Goal: Task Accomplishment & Management: Manage account settings

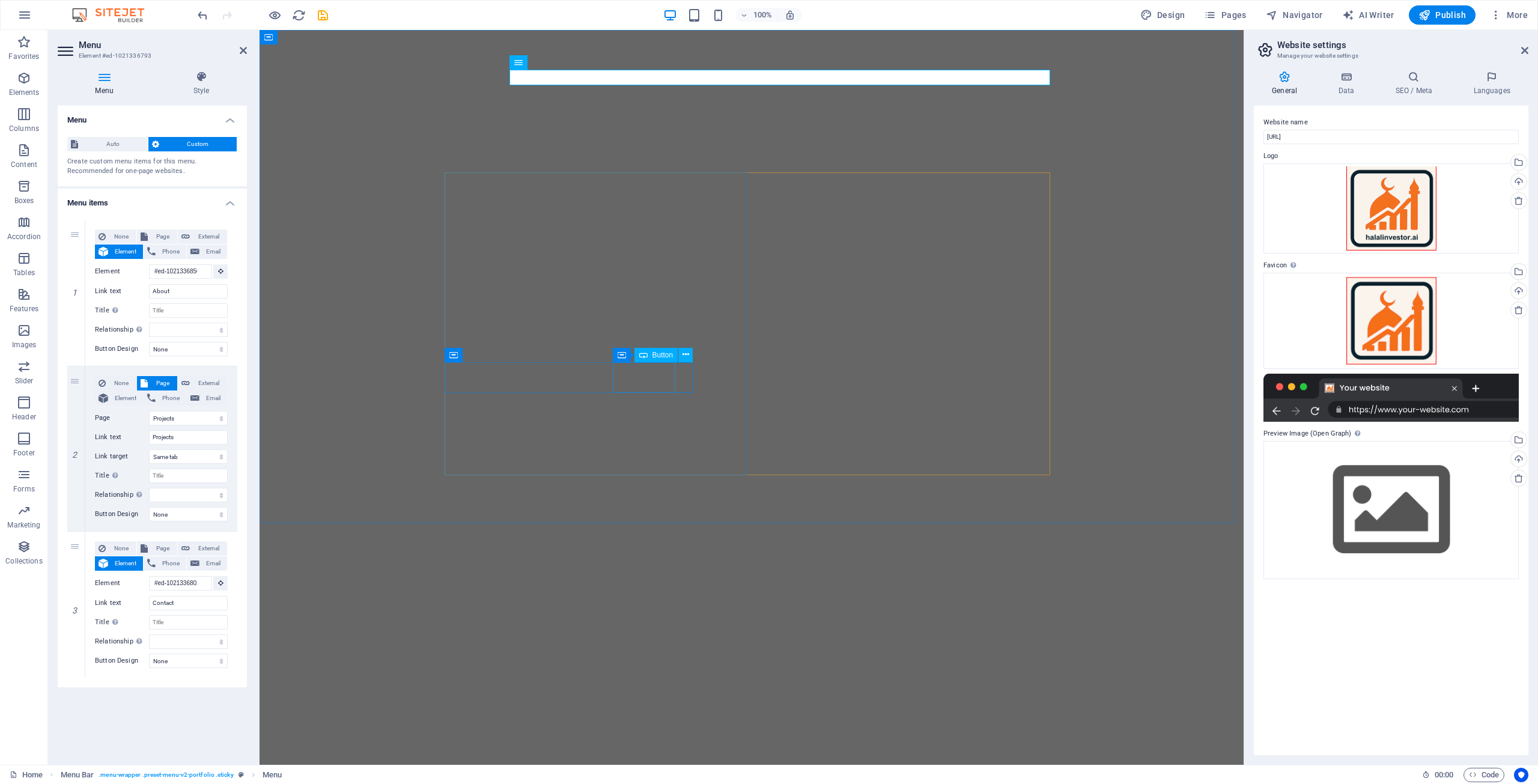
select select "1"
select select
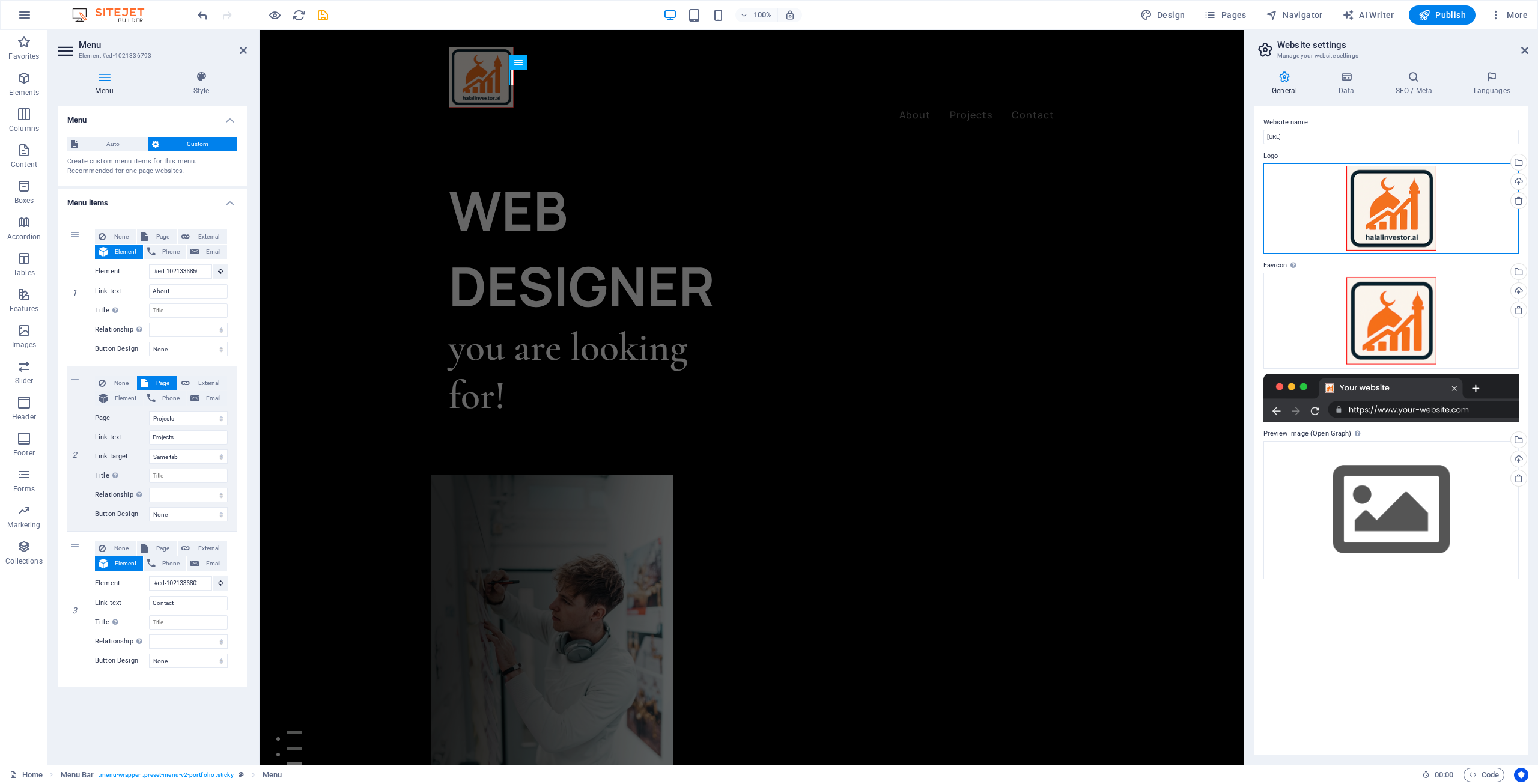
click at [1394, 204] on div "Drag files here, click to choose files or select files from Files or our free s…" at bounding box center [1391, 209] width 255 height 91
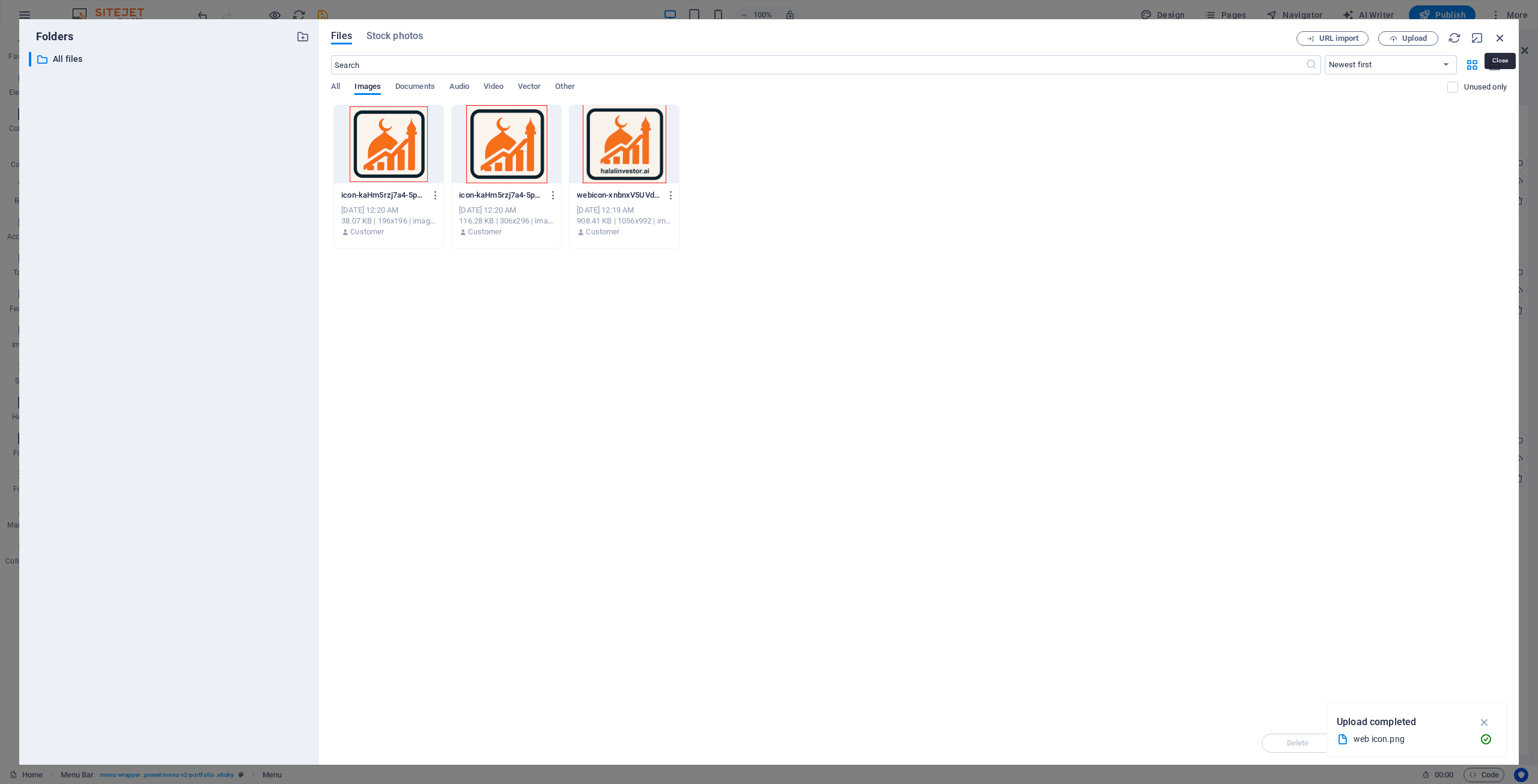
click at [1501, 40] on icon "button" at bounding box center [1500, 37] width 14 height 14
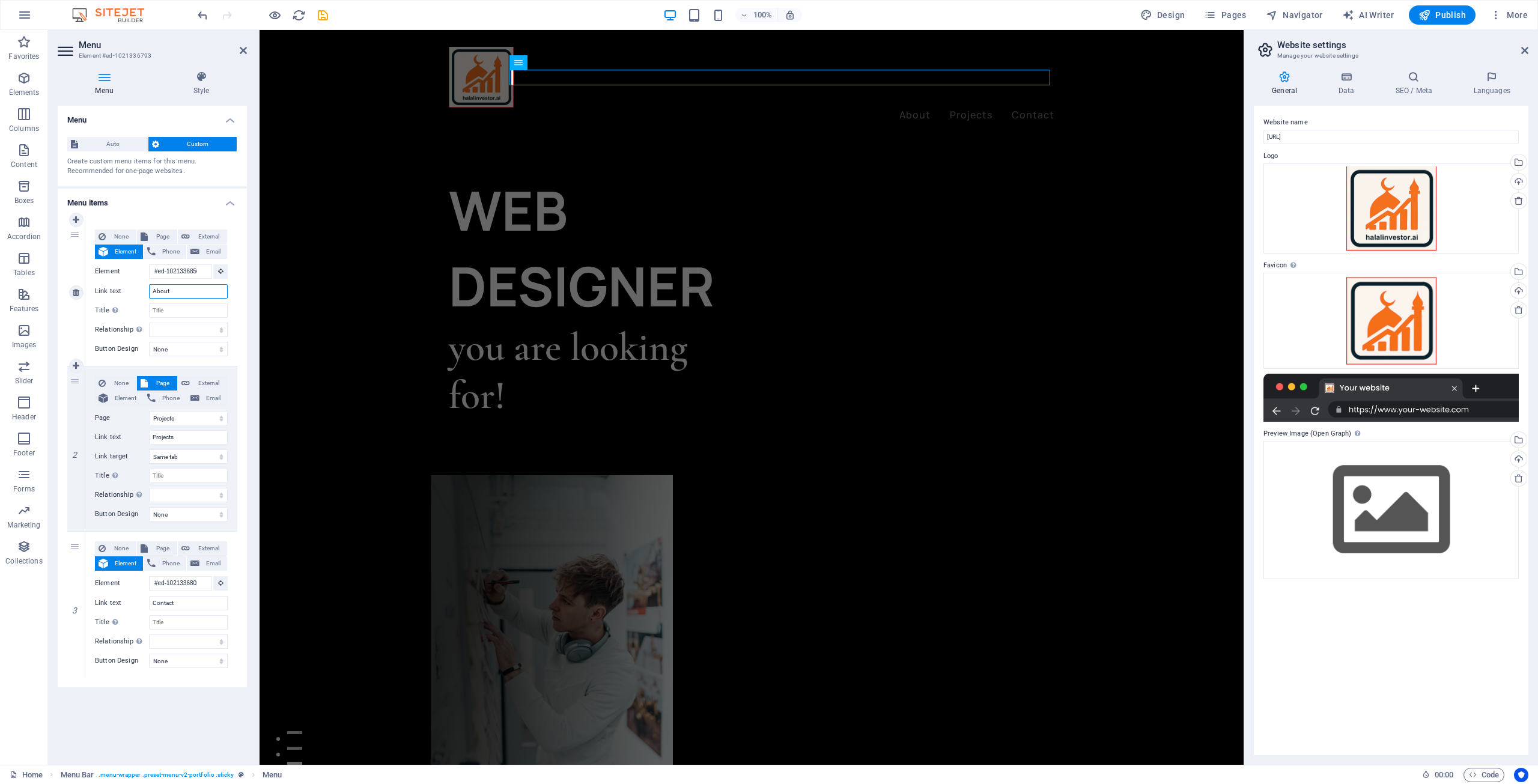
click at [190, 294] on input "About" at bounding box center [188, 292] width 79 height 15
type input "Our Approach"
select select
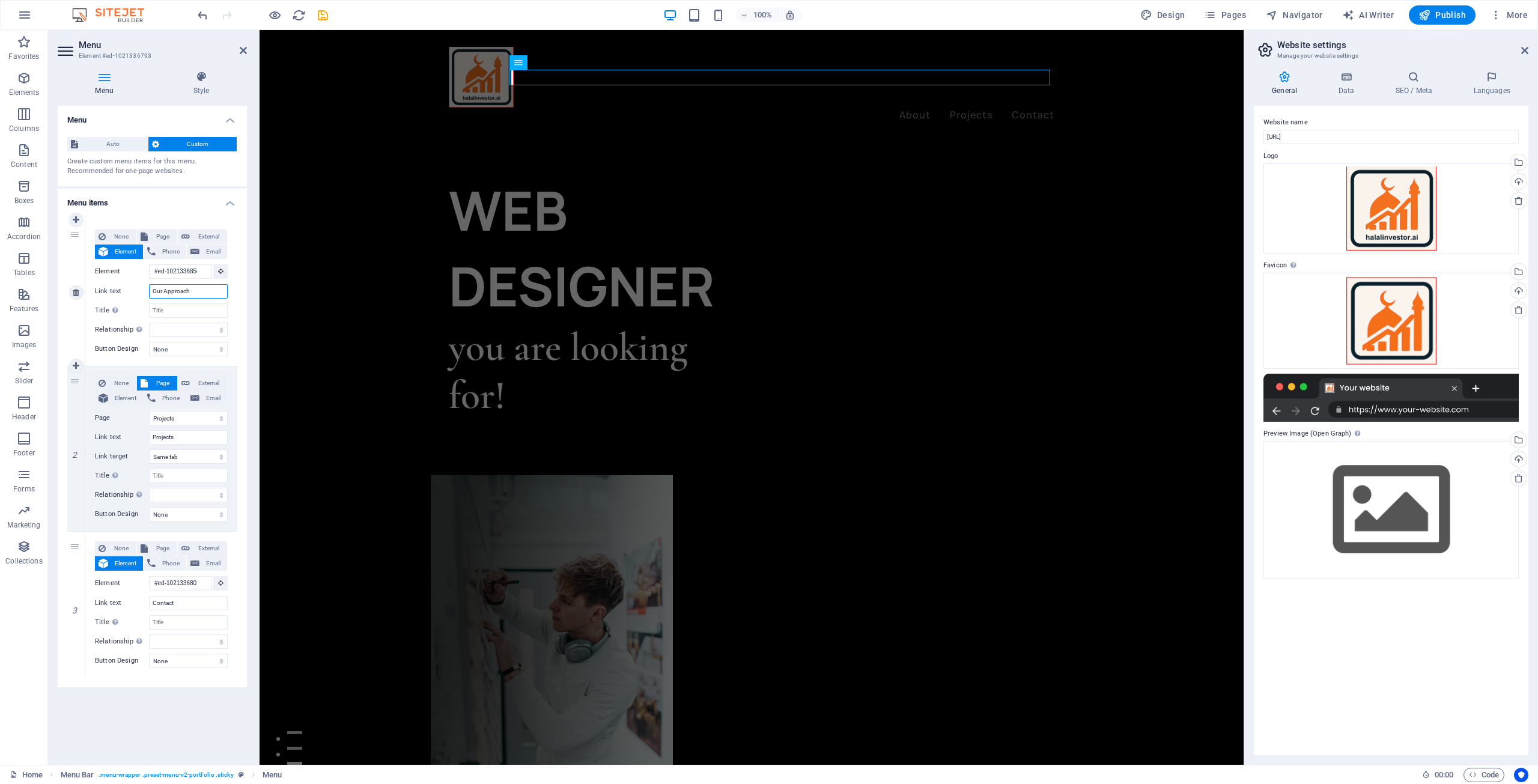
select select
type input "Our Approach"
click at [202, 418] on select "Home Projects Legal Notice Privacy" at bounding box center [188, 418] width 79 height 15
click at [192, 434] on input "Projects" at bounding box center [188, 437] width 79 height 15
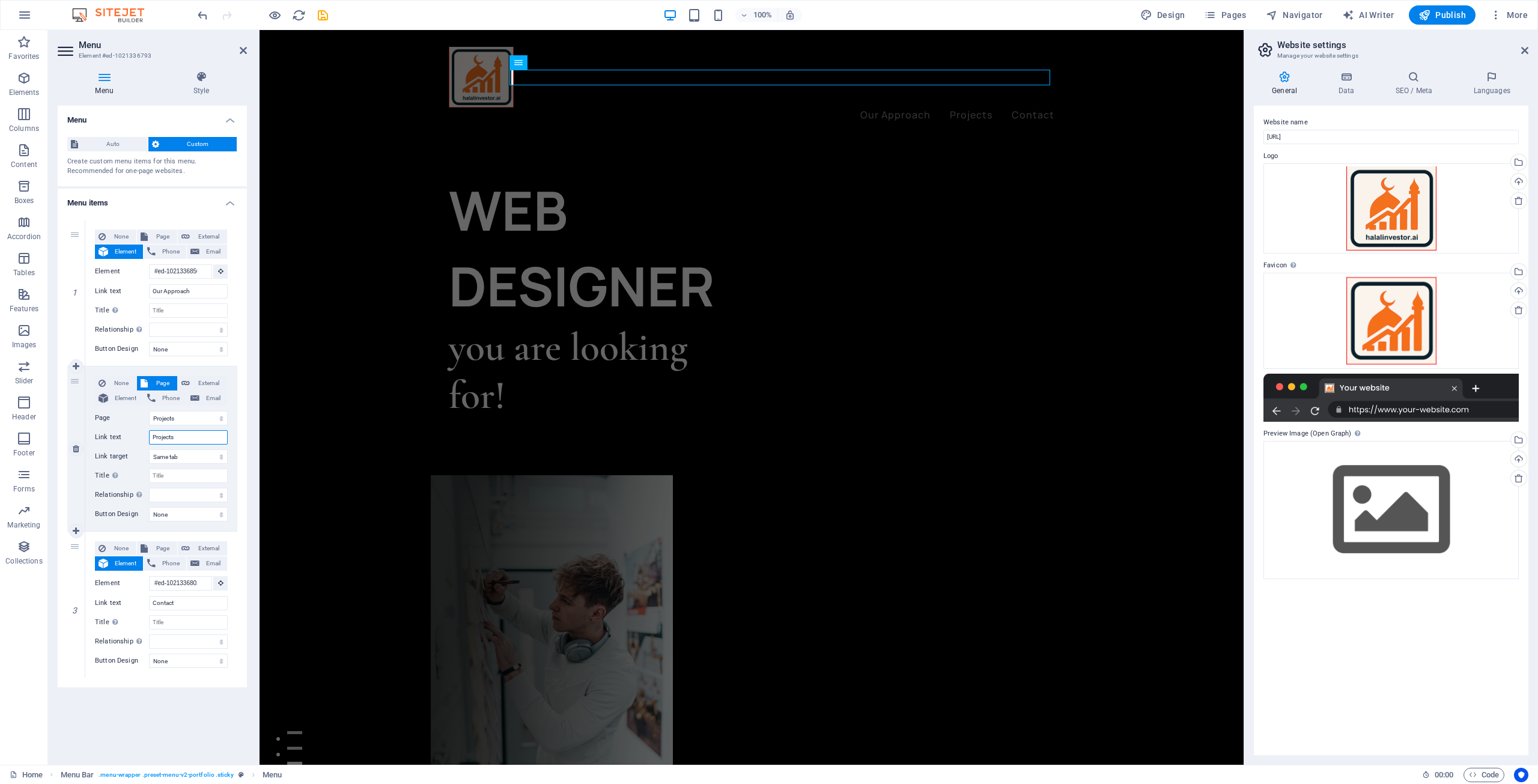
click at [192, 434] on input "Projects" at bounding box center [188, 437] width 79 height 15
type input "3"
select select
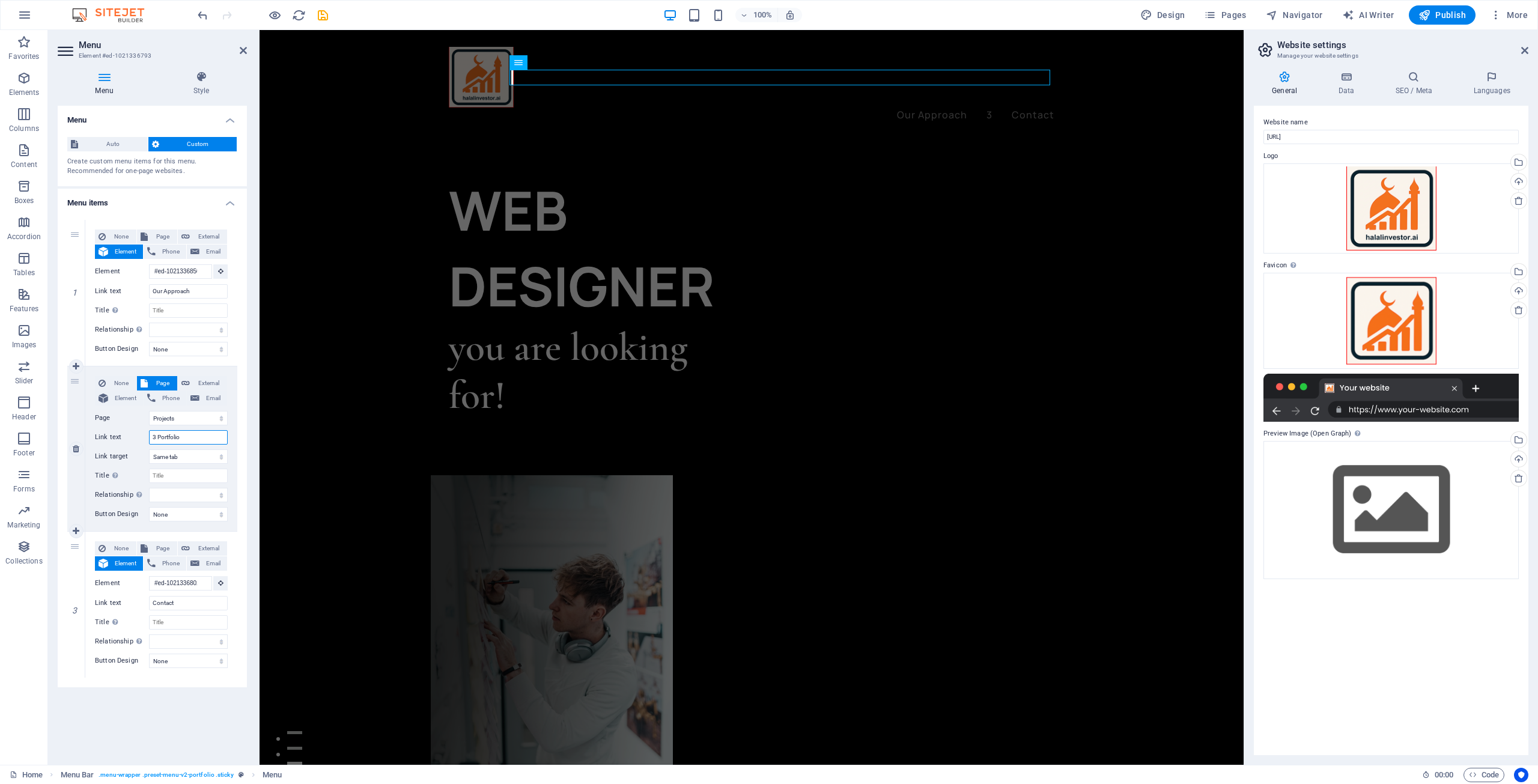
type input "3 Portfolios"
select select
type input "3 Portfolios"
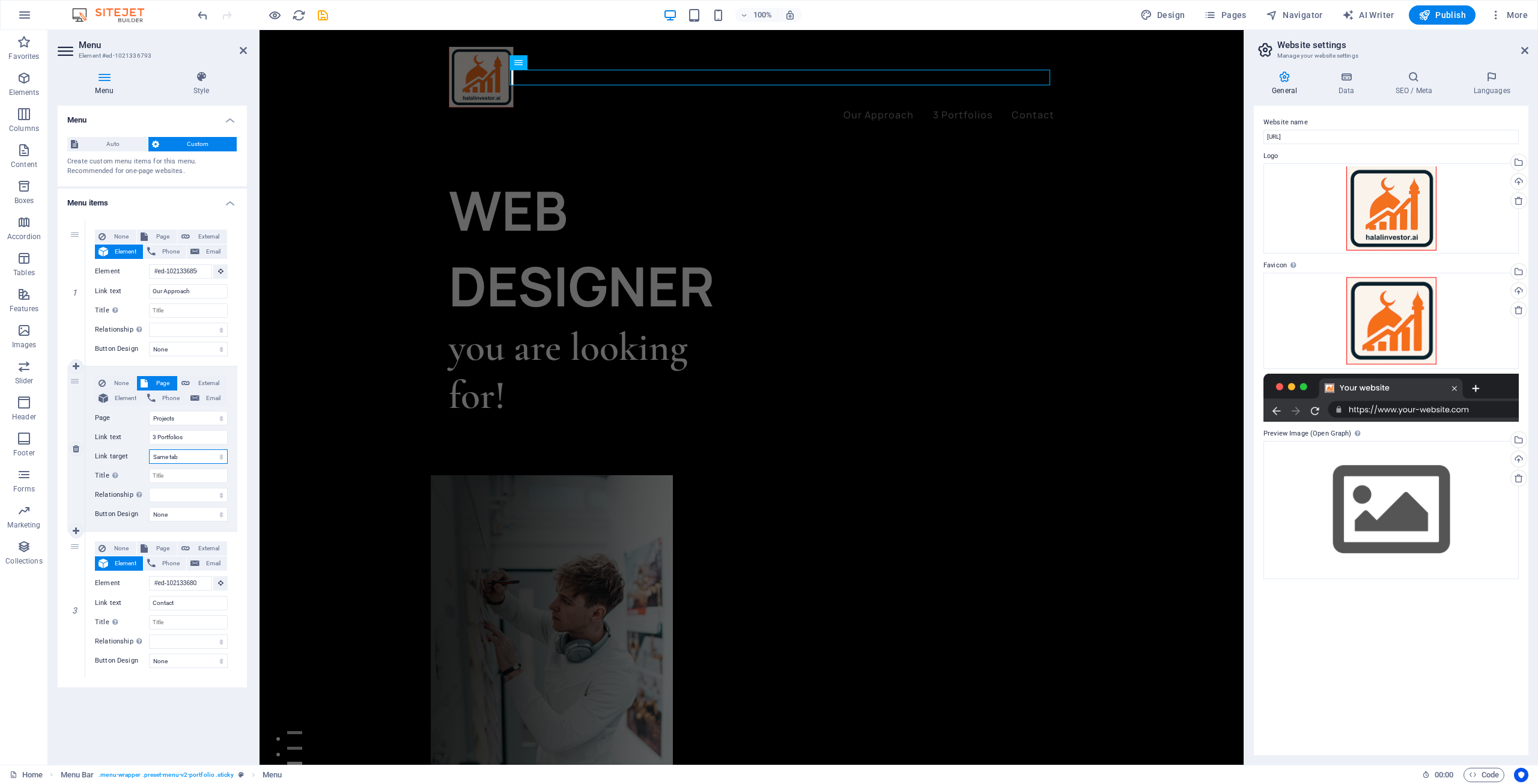
click at [199, 457] on select "New tab Same tab Overlay" at bounding box center [188, 456] width 79 height 15
select select "blank"
click at [149, 449] on select "New tab Same tab Overlay" at bounding box center [188, 456] width 79 height 15
select select
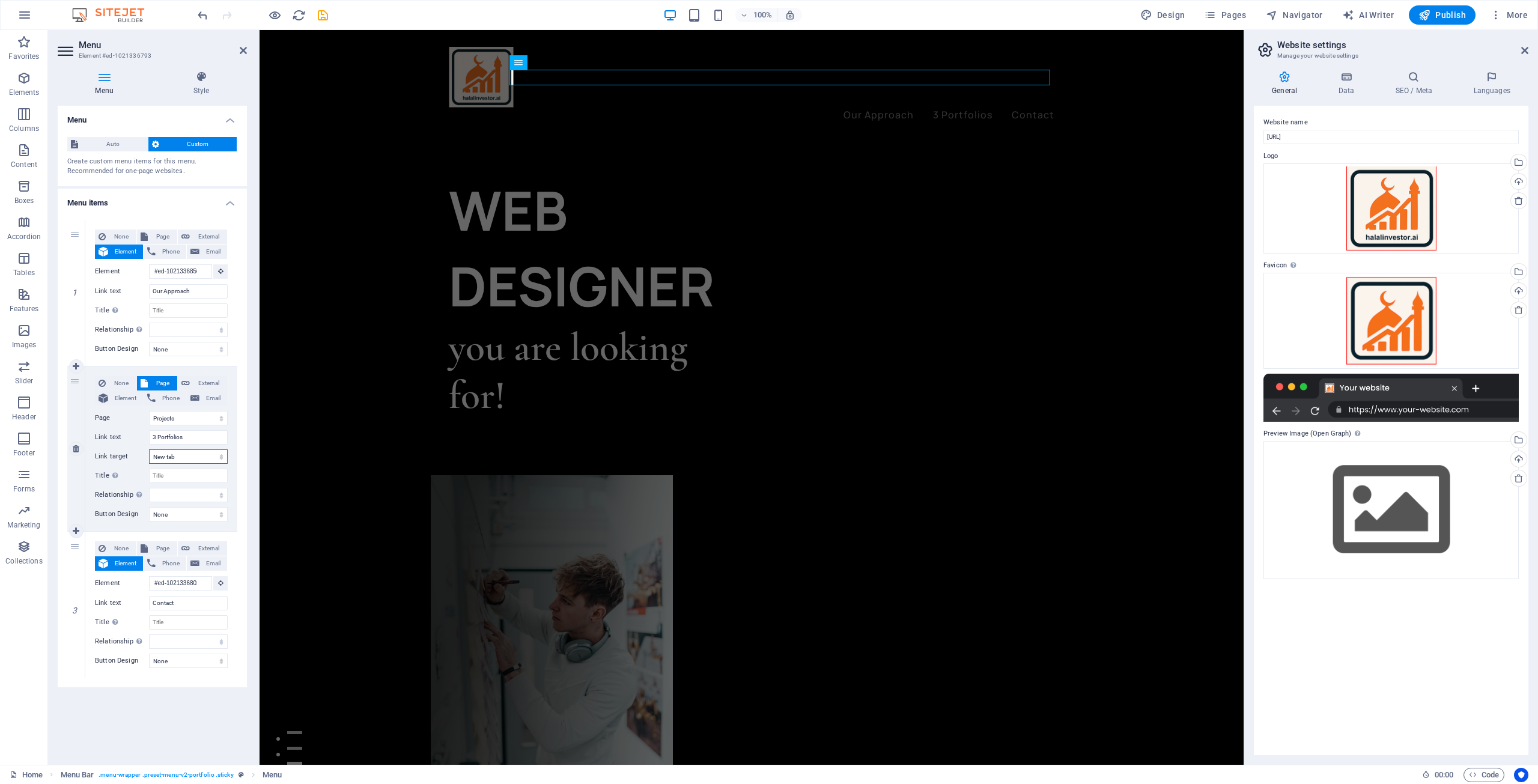
select select
click at [193, 605] on input "Contact" at bounding box center [188, 603] width 79 height 15
click at [205, 600] on input "Contact" at bounding box center [188, 603] width 79 height 15
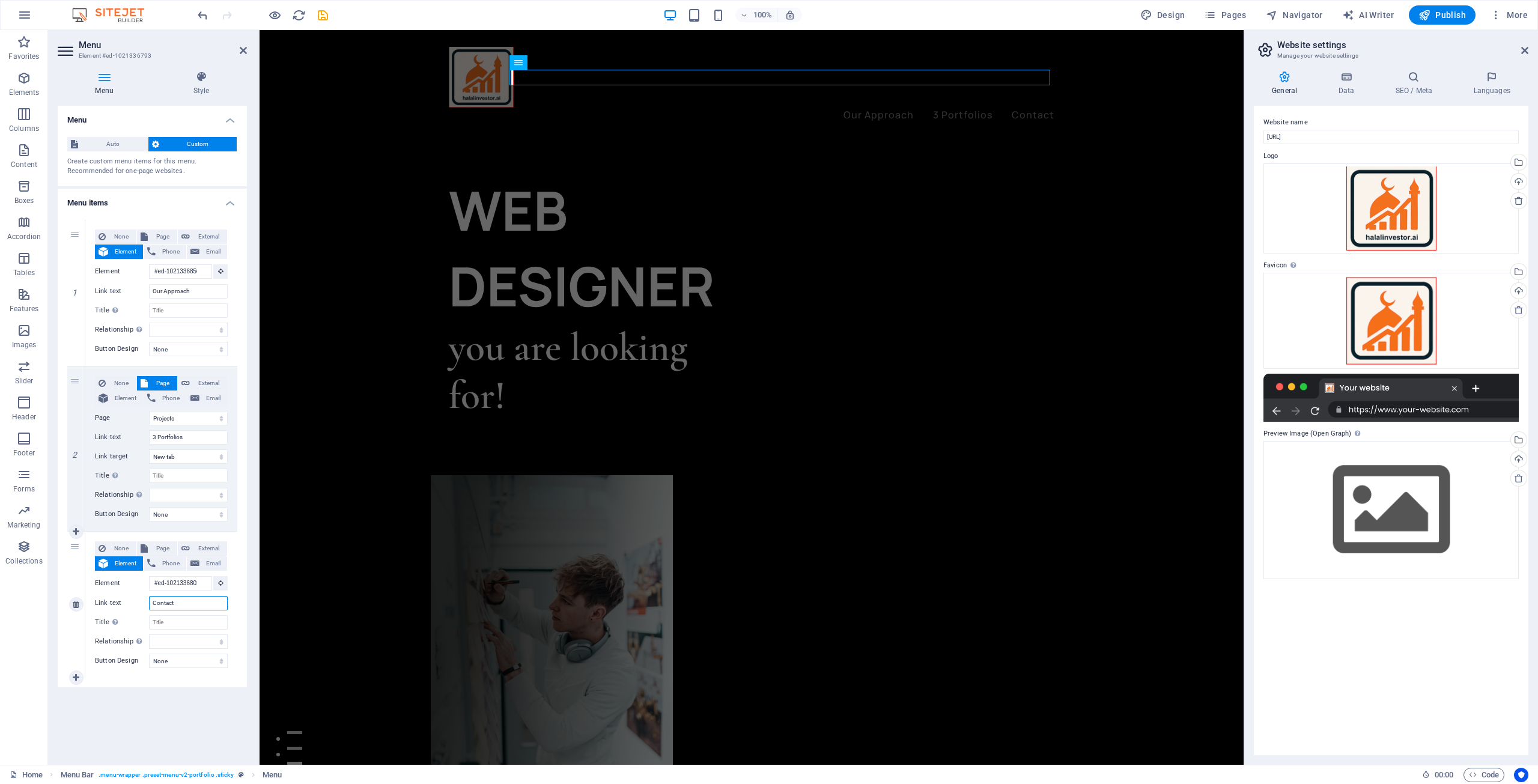
click at [182, 607] on input "Contact" at bounding box center [188, 603] width 79 height 15
type input "Login"
select select
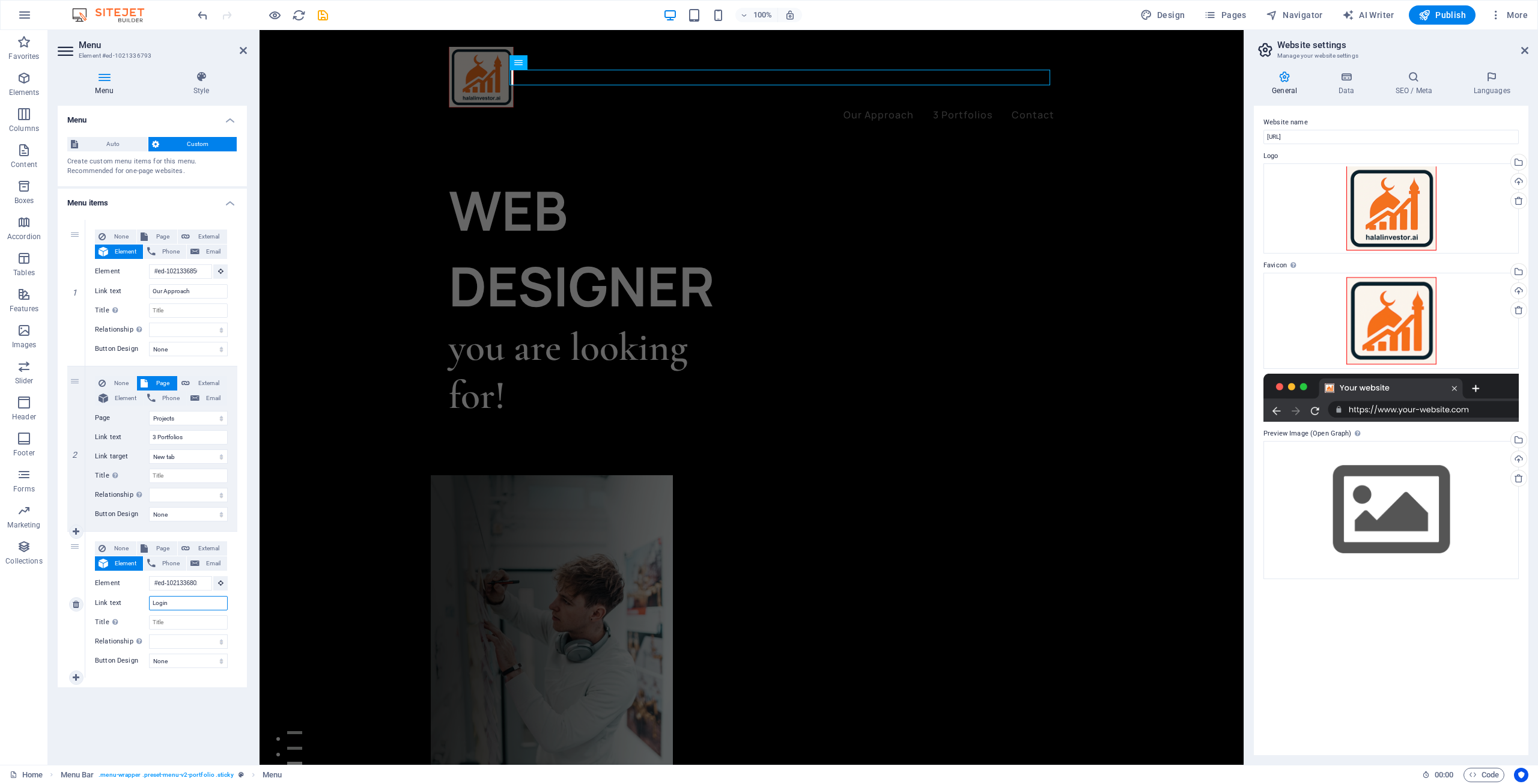
select select
type input "Login"
click at [80, 678] on link at bounding box center [76, 678] width 15 height 15
select select
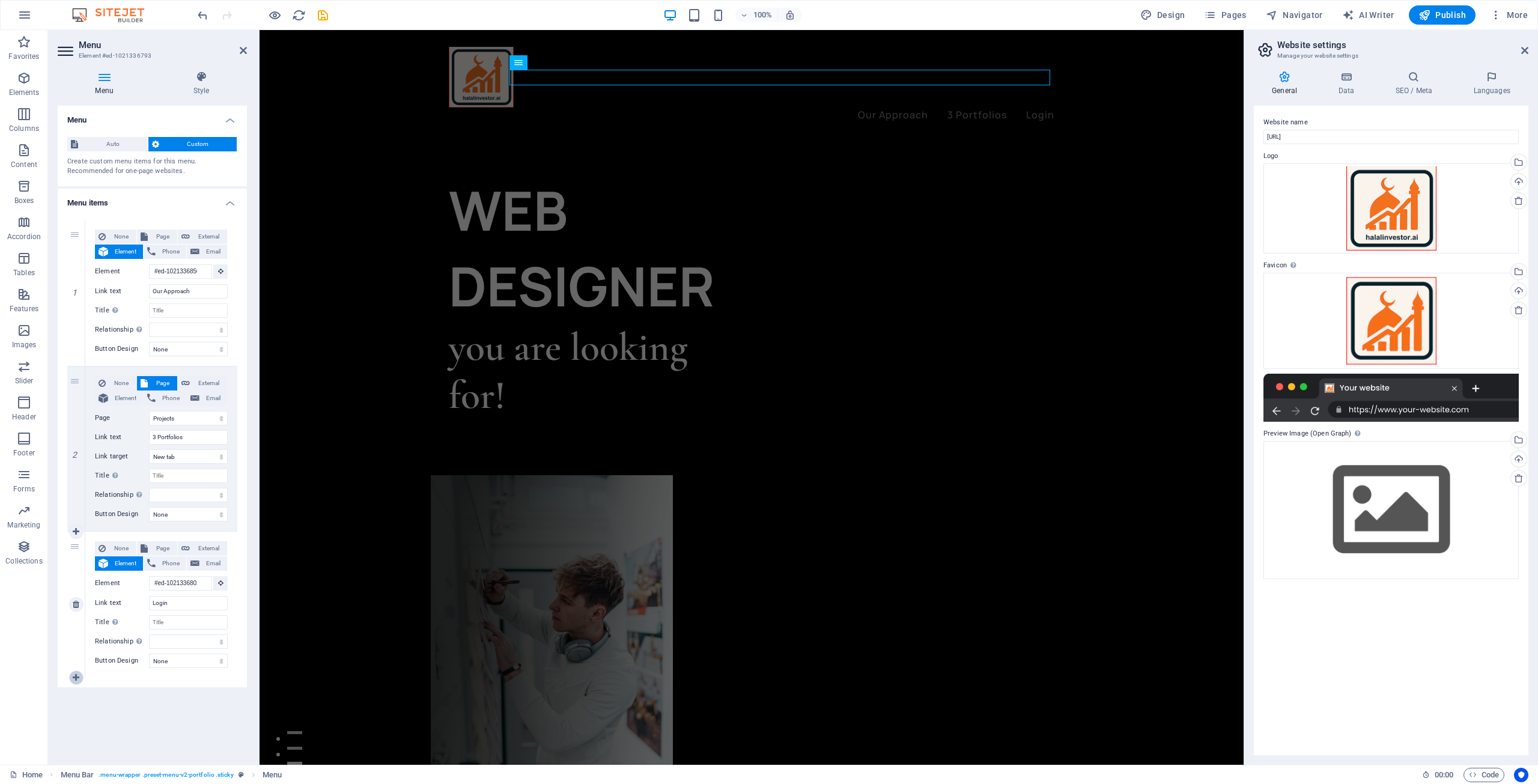
select select
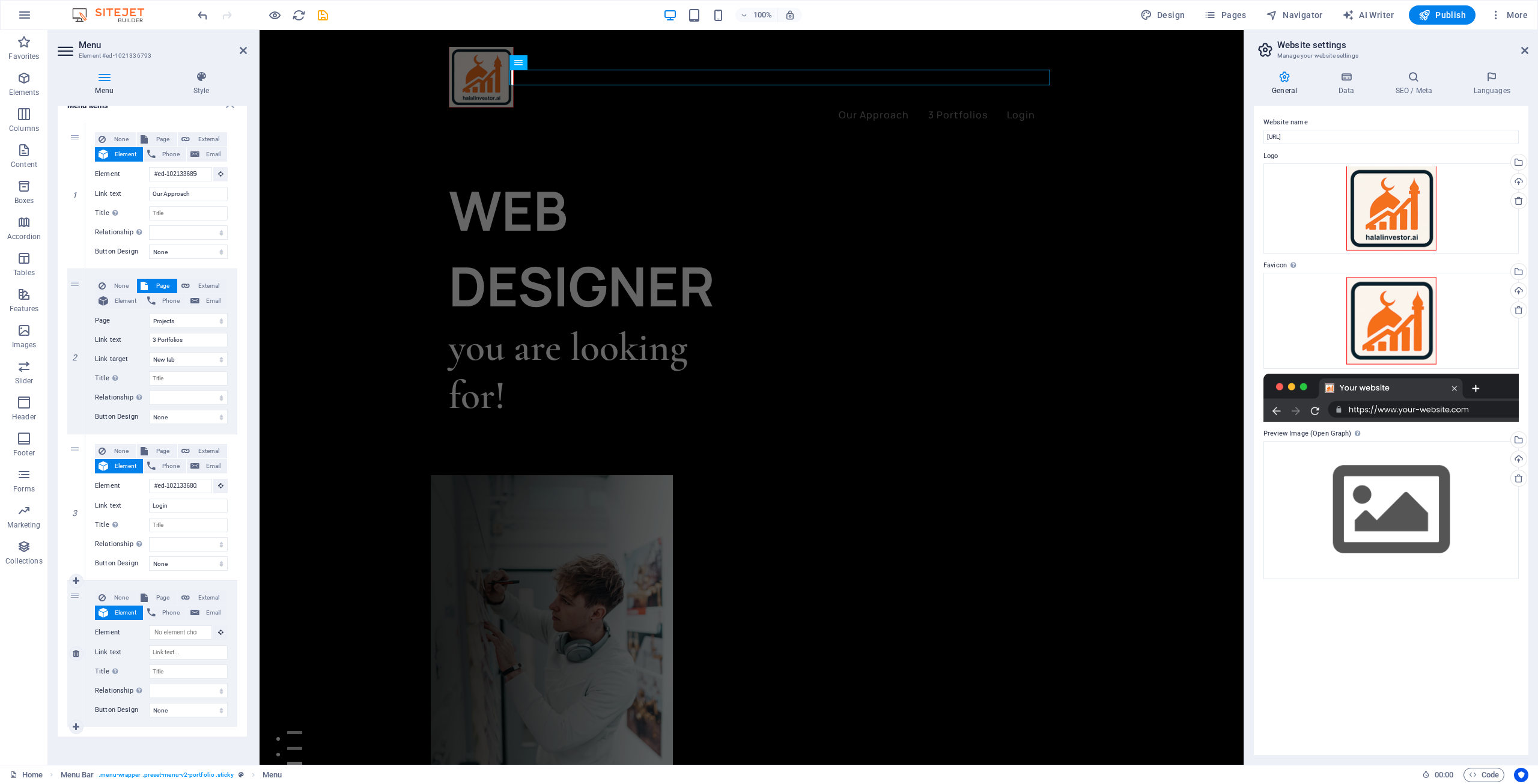
scroll to position [103, 0]
click at [195, 649] on input "Link text" at bounding box center [188, 647] width 79 height 15
type input "More"
select select
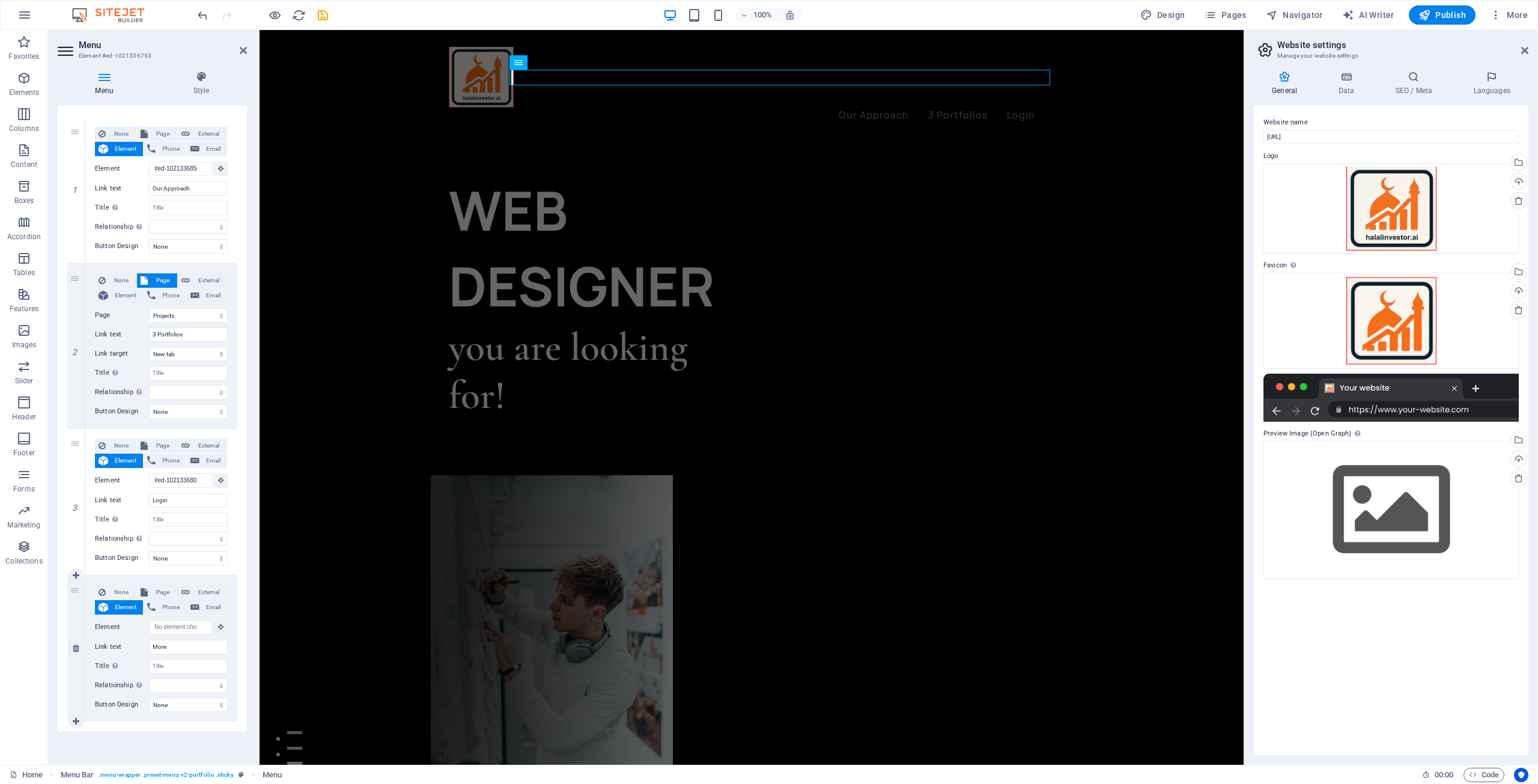
select select
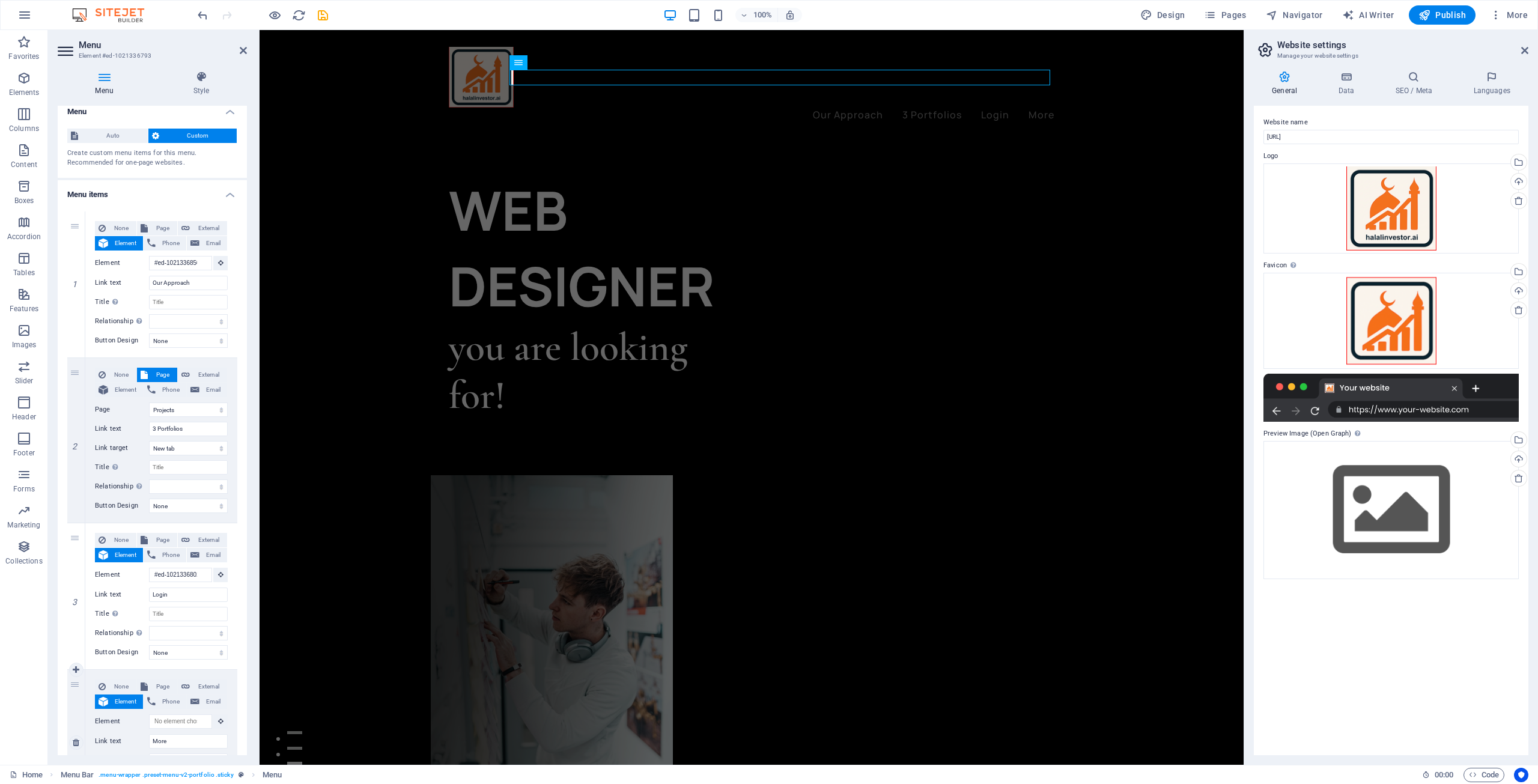
scroll to position [0, 0]
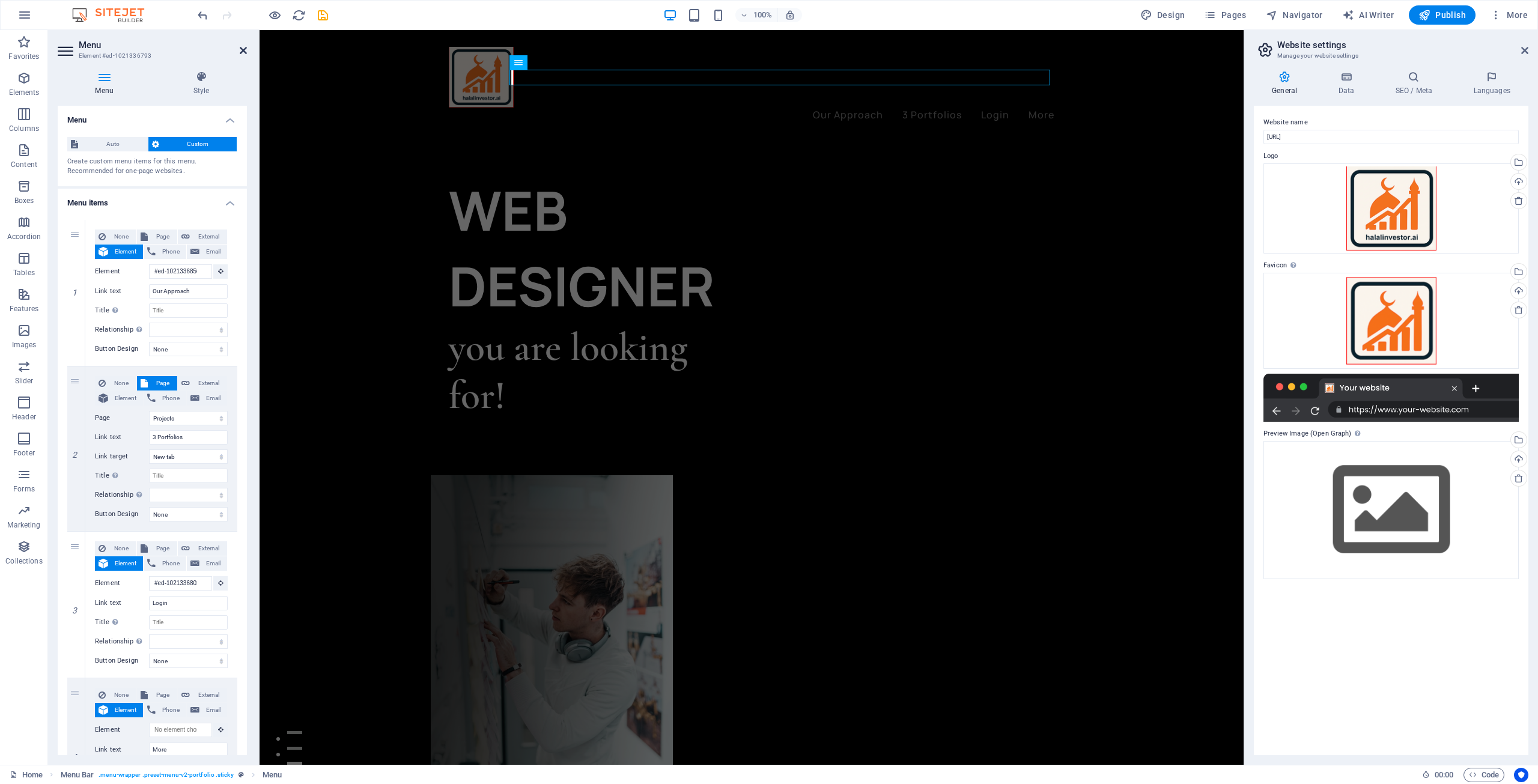
click at [243, 51] on icon at bounding box center [244, 50] width 7 height 10
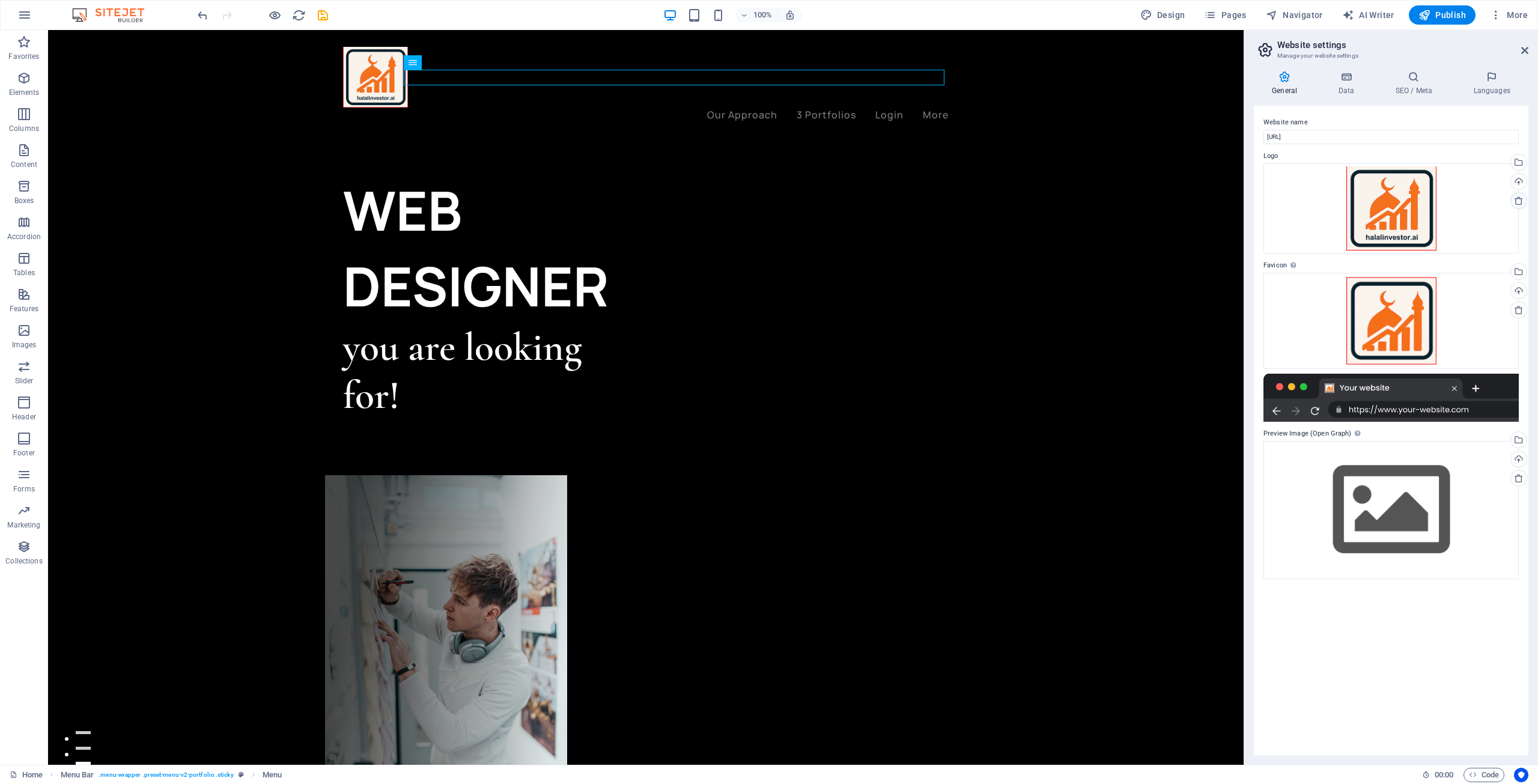
click at [1519, 202] on icon at bounding box center [1519, 200] width 10 height 10
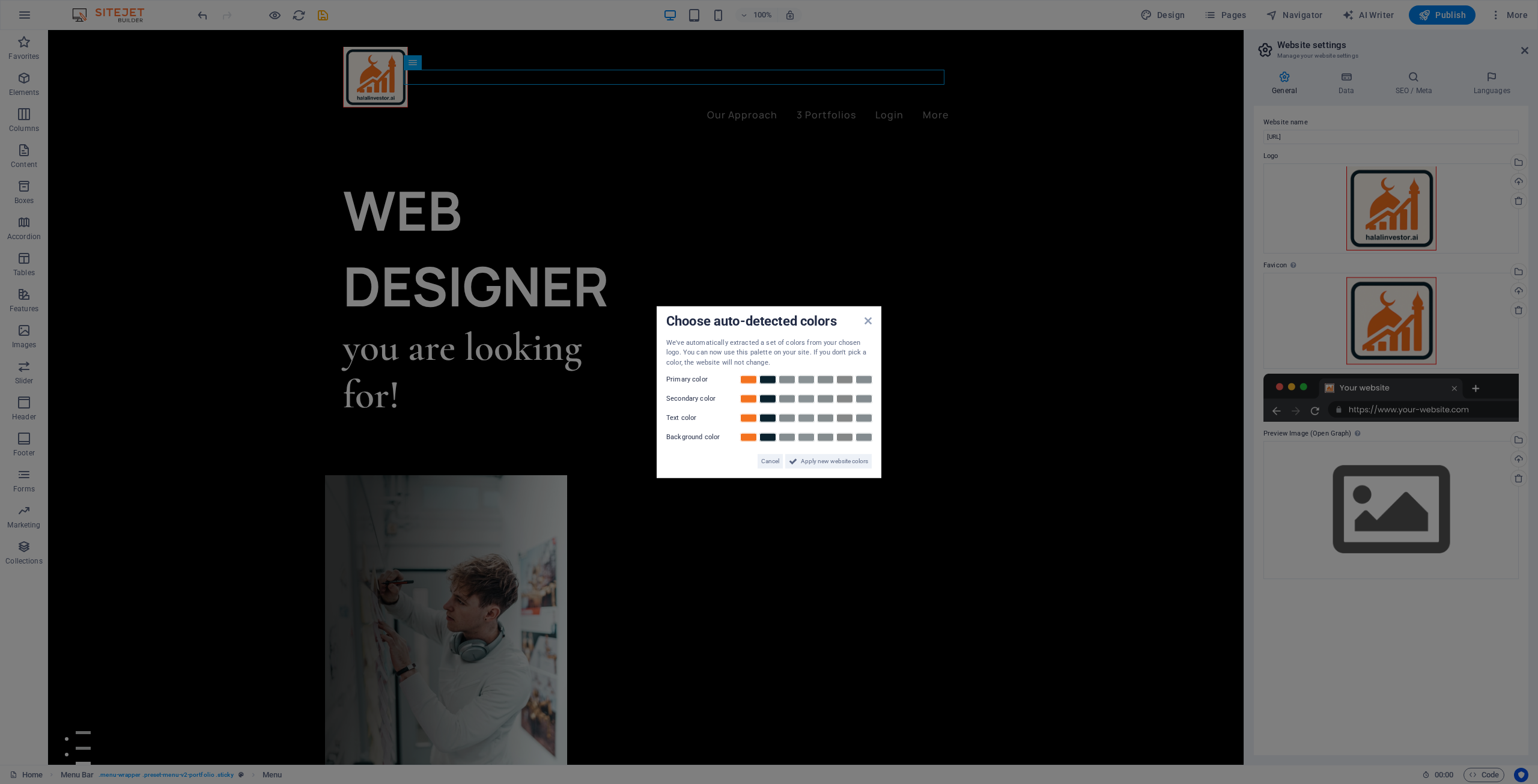
click at [1144, 566] on aside "Choose auto-detected colors We've automatically extracted a set of colors from …" at bounding box center [769, 392] width 1538 height 784
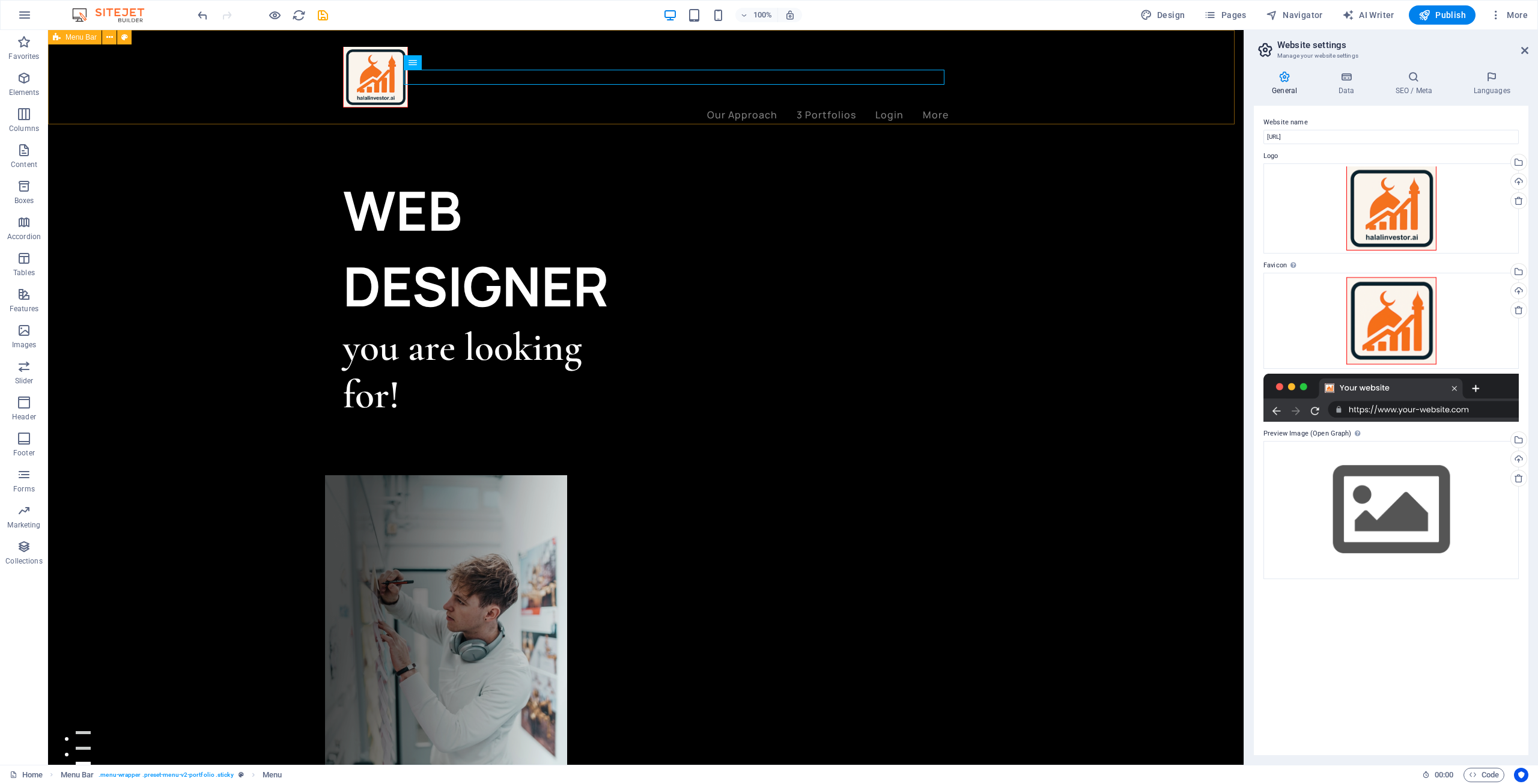
click at [613, 119] on div "Our Approach 3 Portfolios Login More Menu" at bounding box center [645, 84] width 1195 height 110
click at [727, 107] on nav "Our Approach 3 Portfolios Login More" at bounding box center [645, 114] width 605 height 15
select select "1"
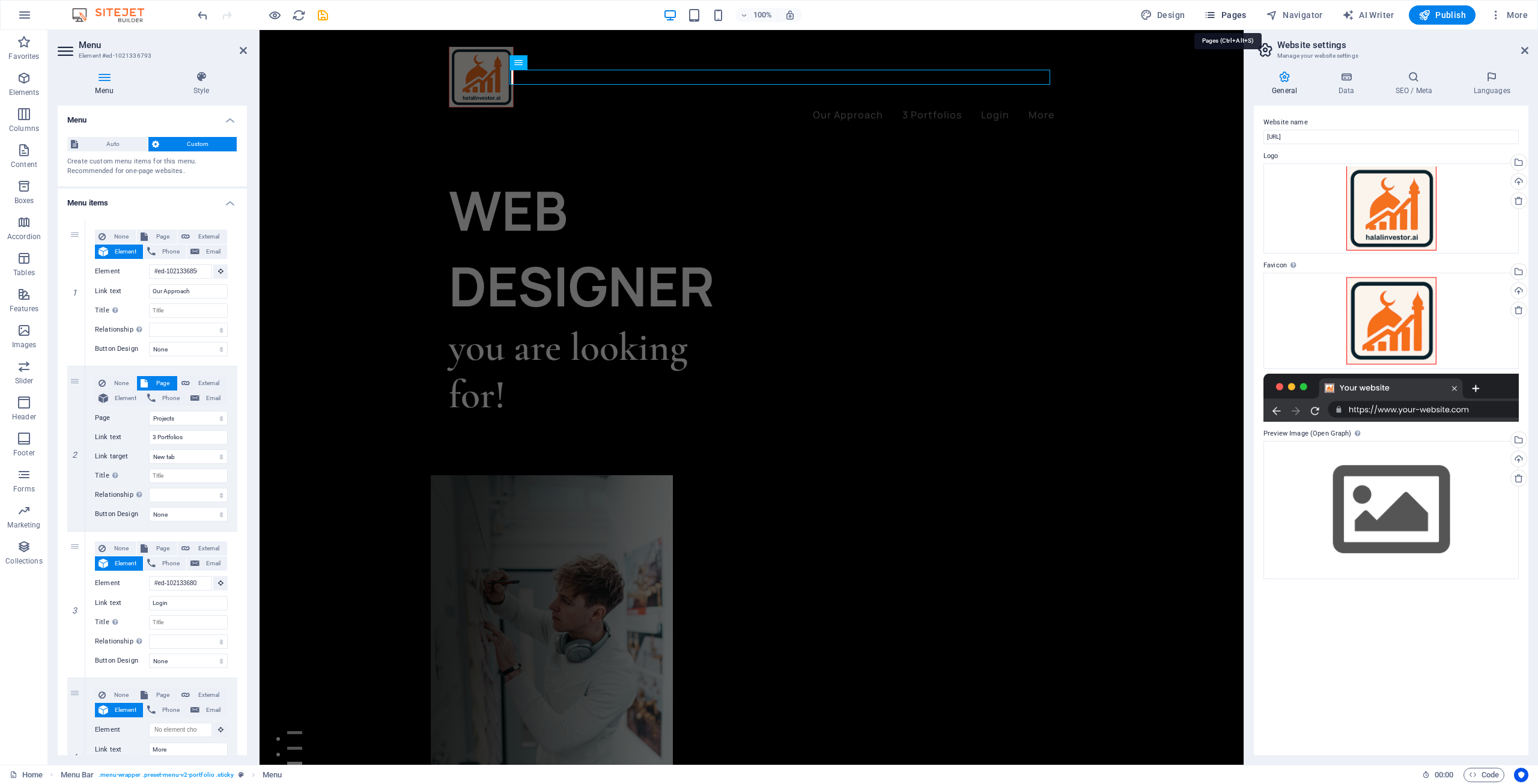
click at [1227, 12] on span "Pages" at bounding box center [1225, 15] width 42 height 12
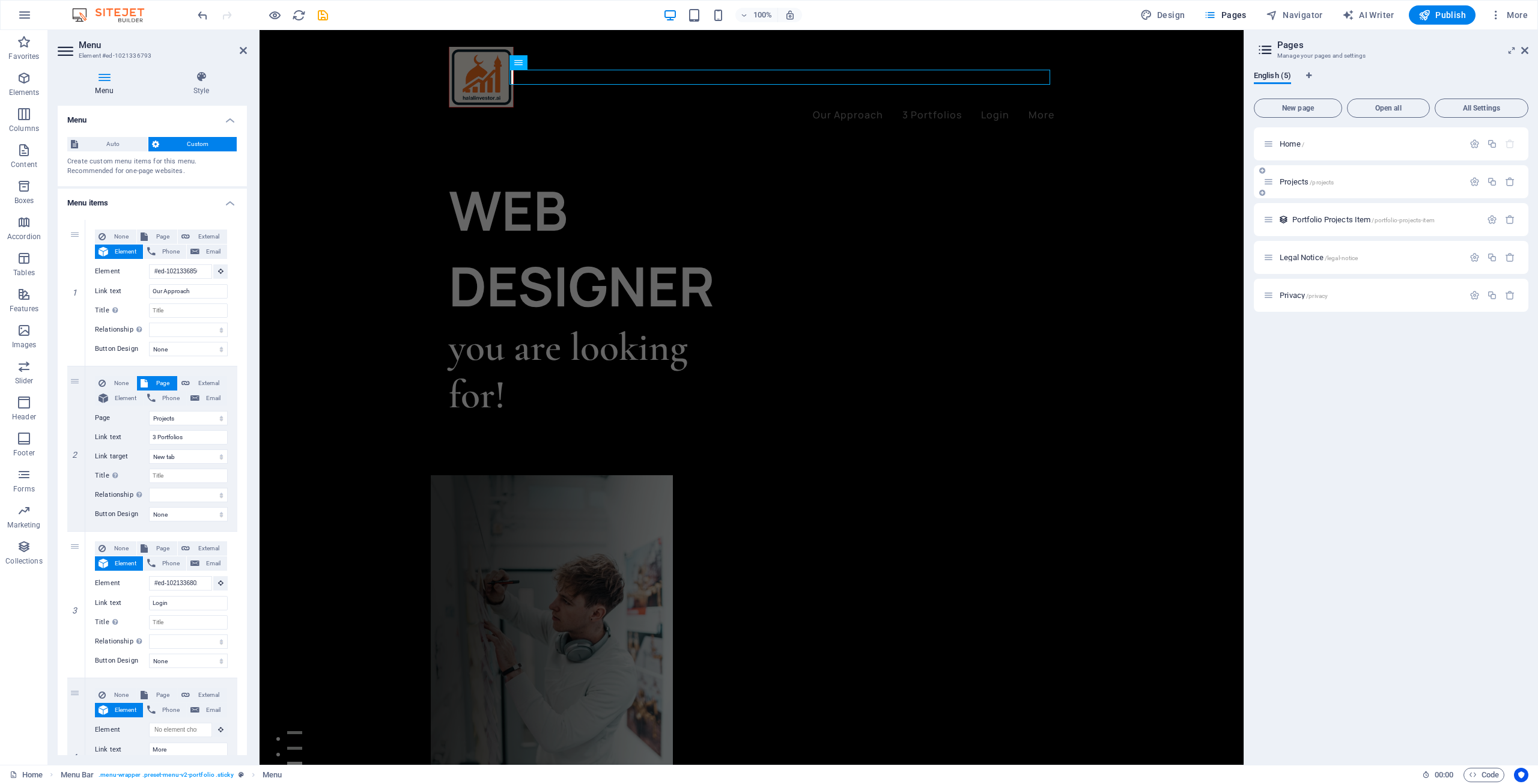
click at [1314, 179] on span "/projects" at bounding box center [1322, 182] width 24 height 6
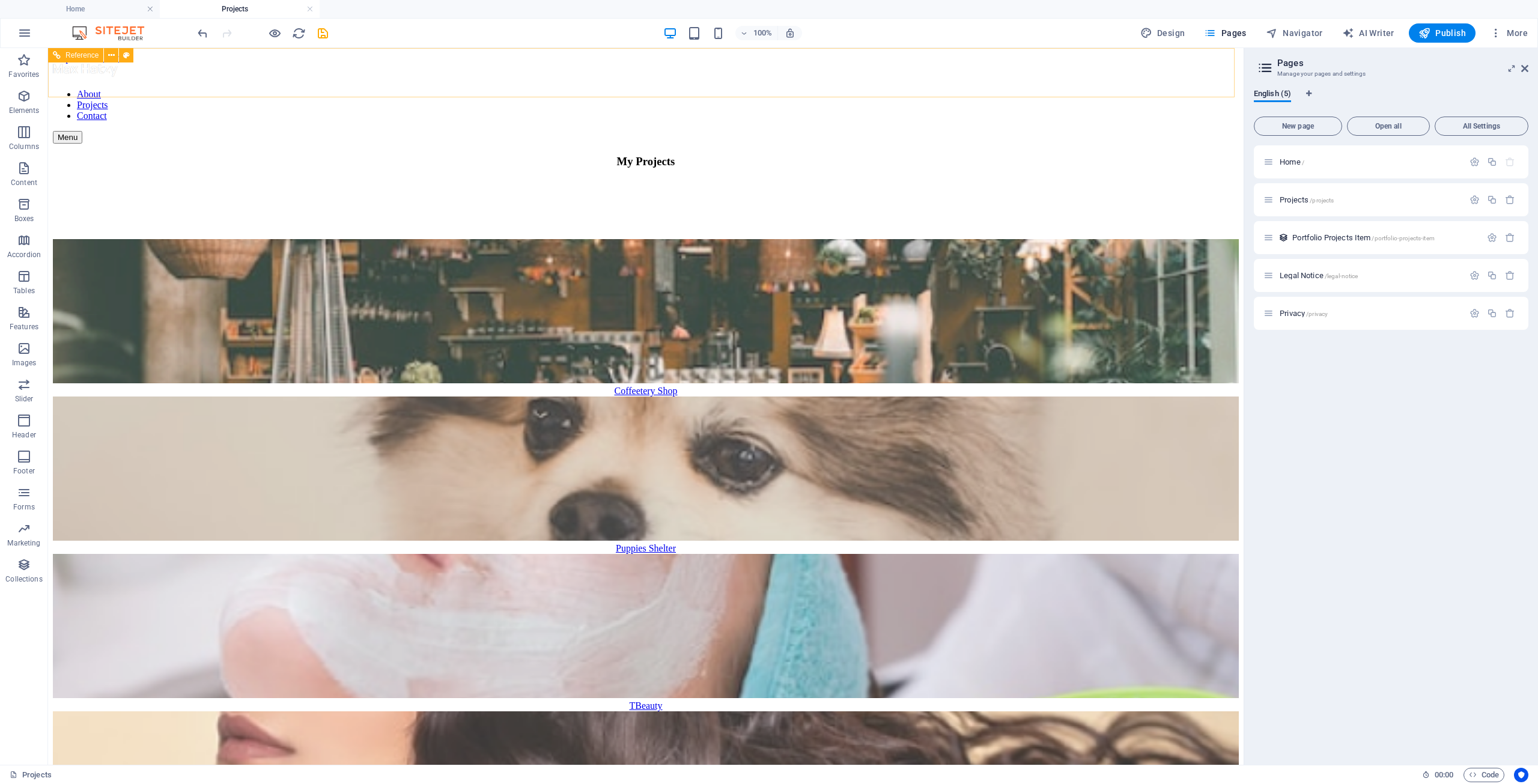
click at [802, 89] on nav "About Projects Contact" at bounding box center [645, 105] width 1186 height 33
click at [803, 89] on nav "About Projects Contact" at bounding box center [645, 105] width 1186 height 33
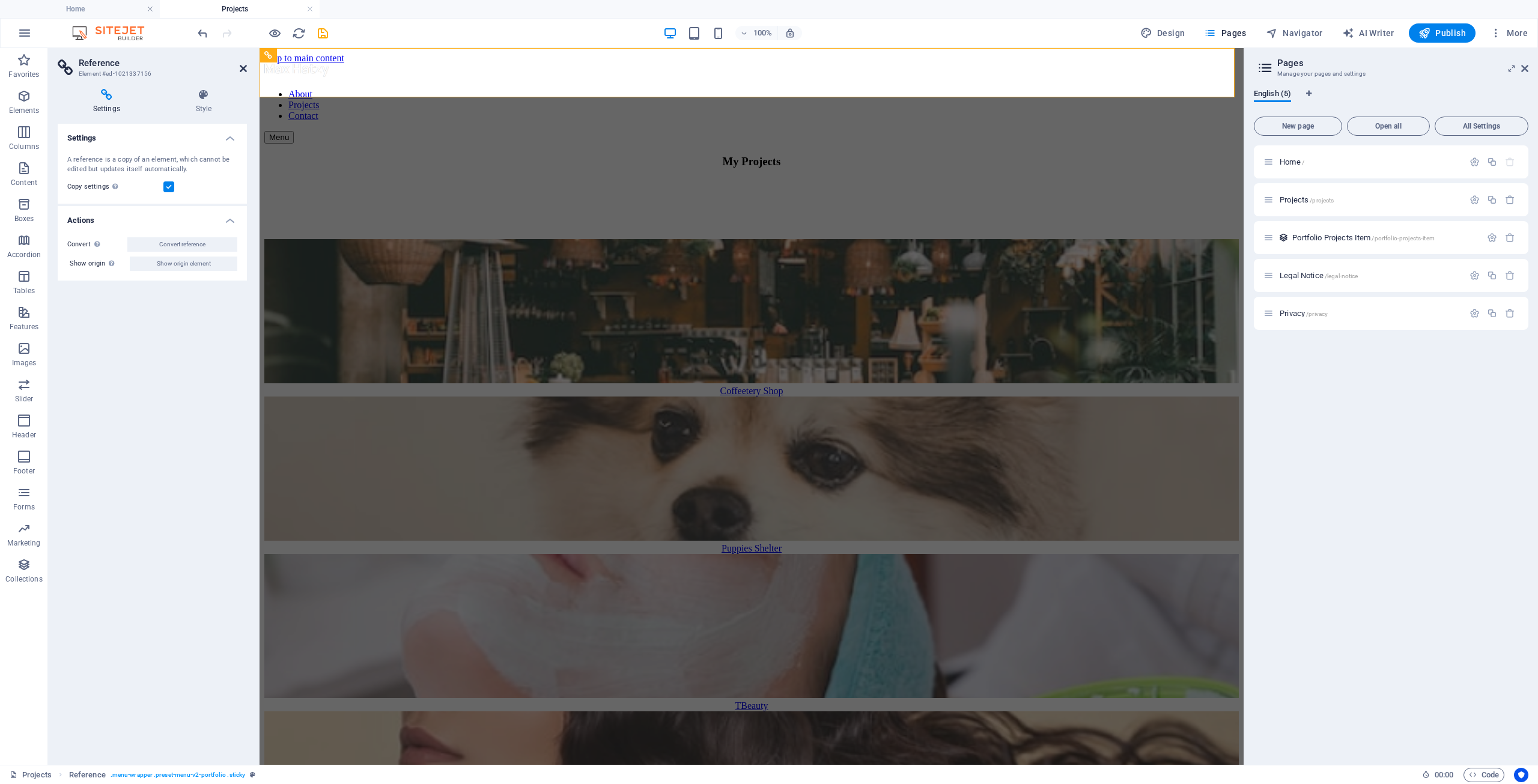
click at [246, 65] on icon at bounding box center [244, 68] width 7 height 10
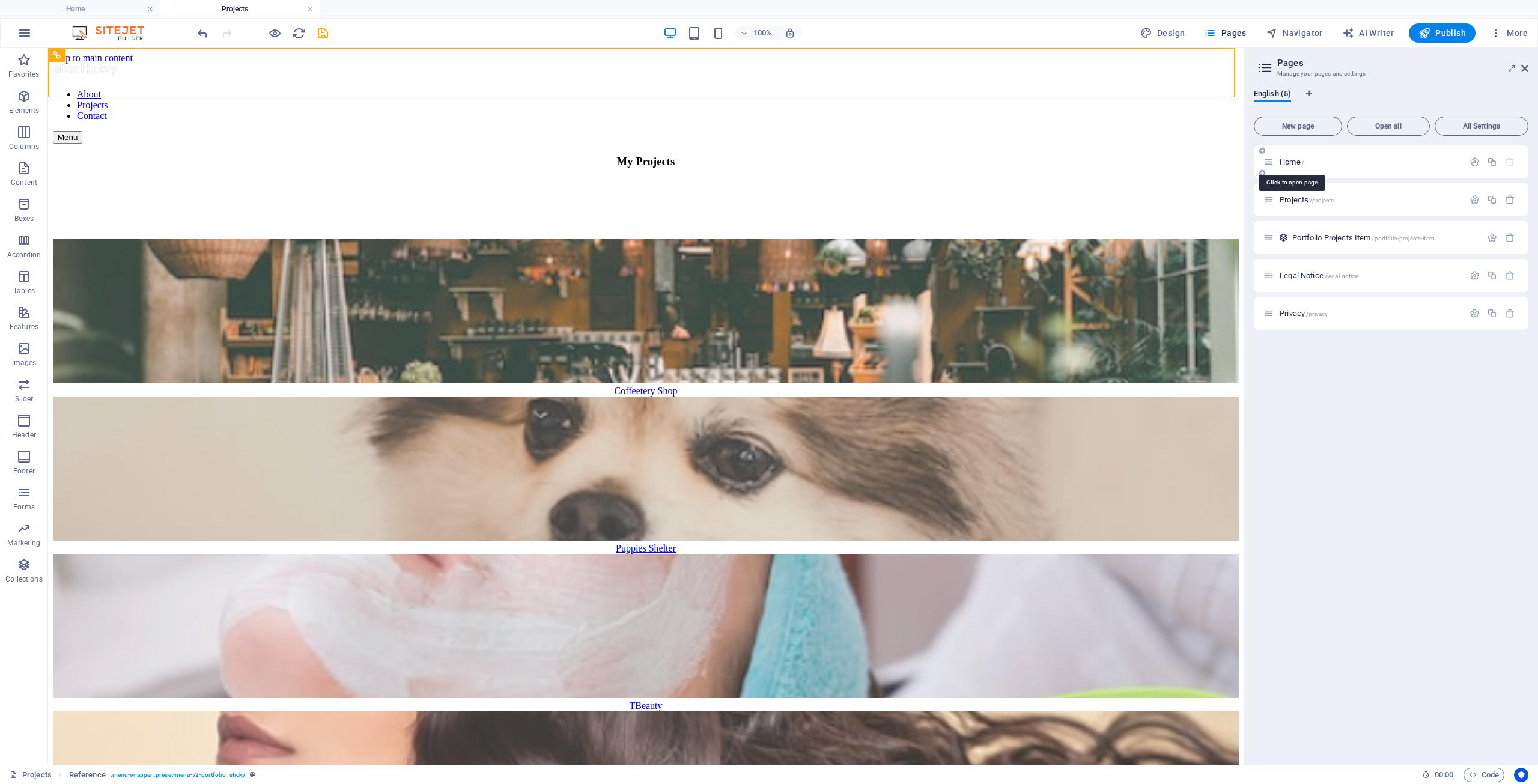
click at [1293, 160] on span "Home /" at bounding box center [1292, 162] width 25 height 9
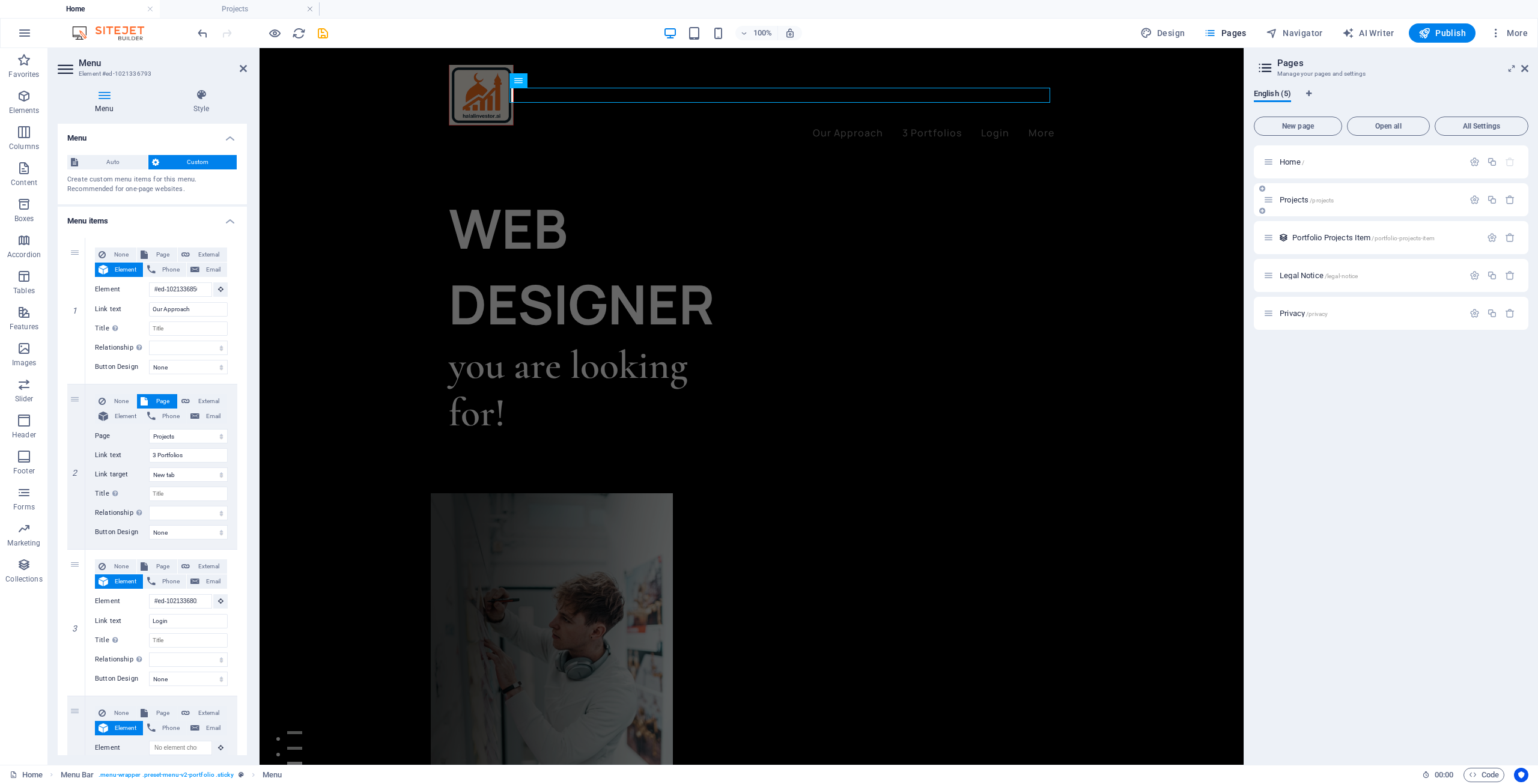
click at [1270, 203] on icon at bounding box center [1268, 199] width 10 height 10
click at [1290, 200] on span "Projects /projects" at bounding box center [1306, 200] width 54 height 9
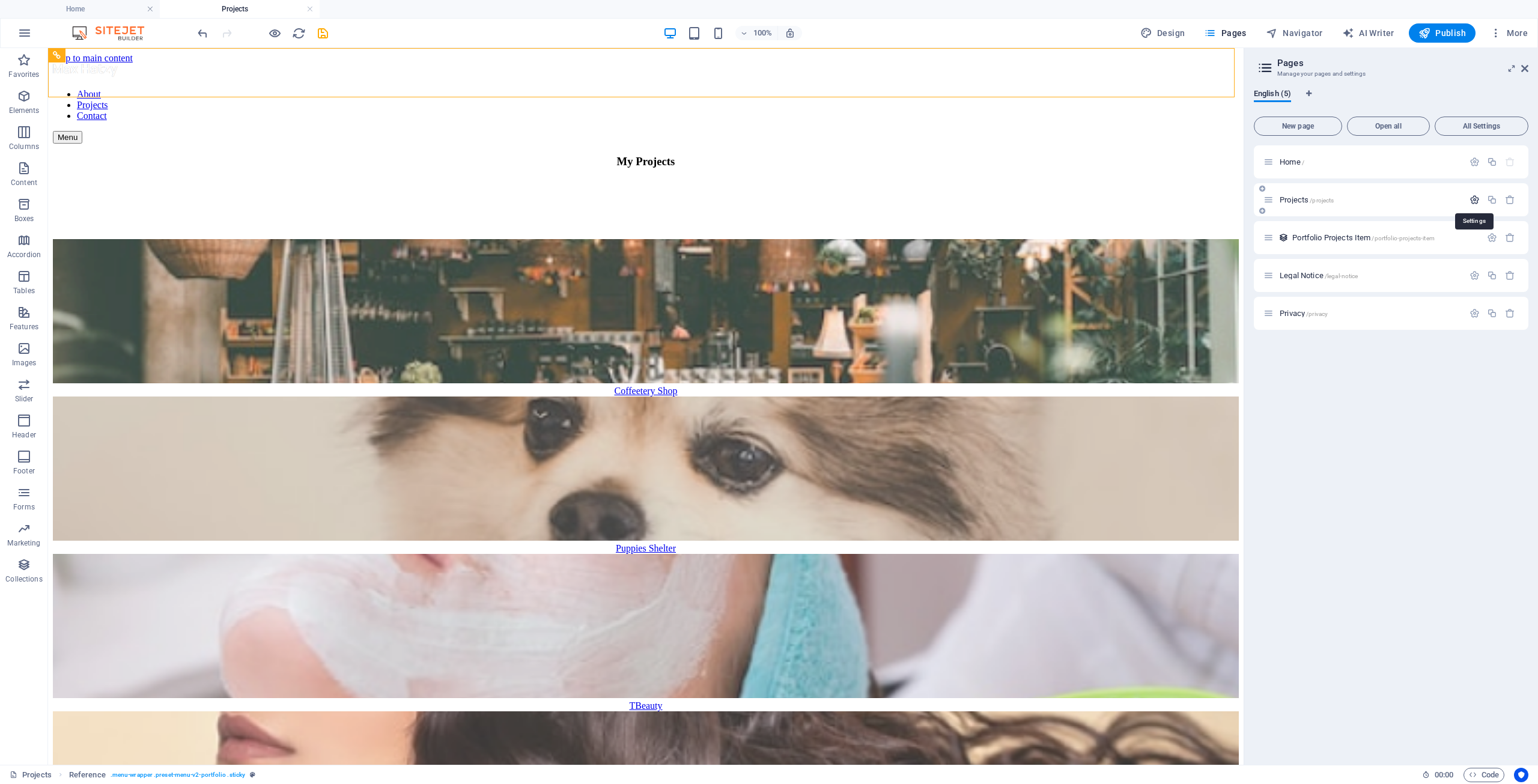
click at [1473, 199] on icon "button" at bounding box center [1474, 199] width 10 height 10
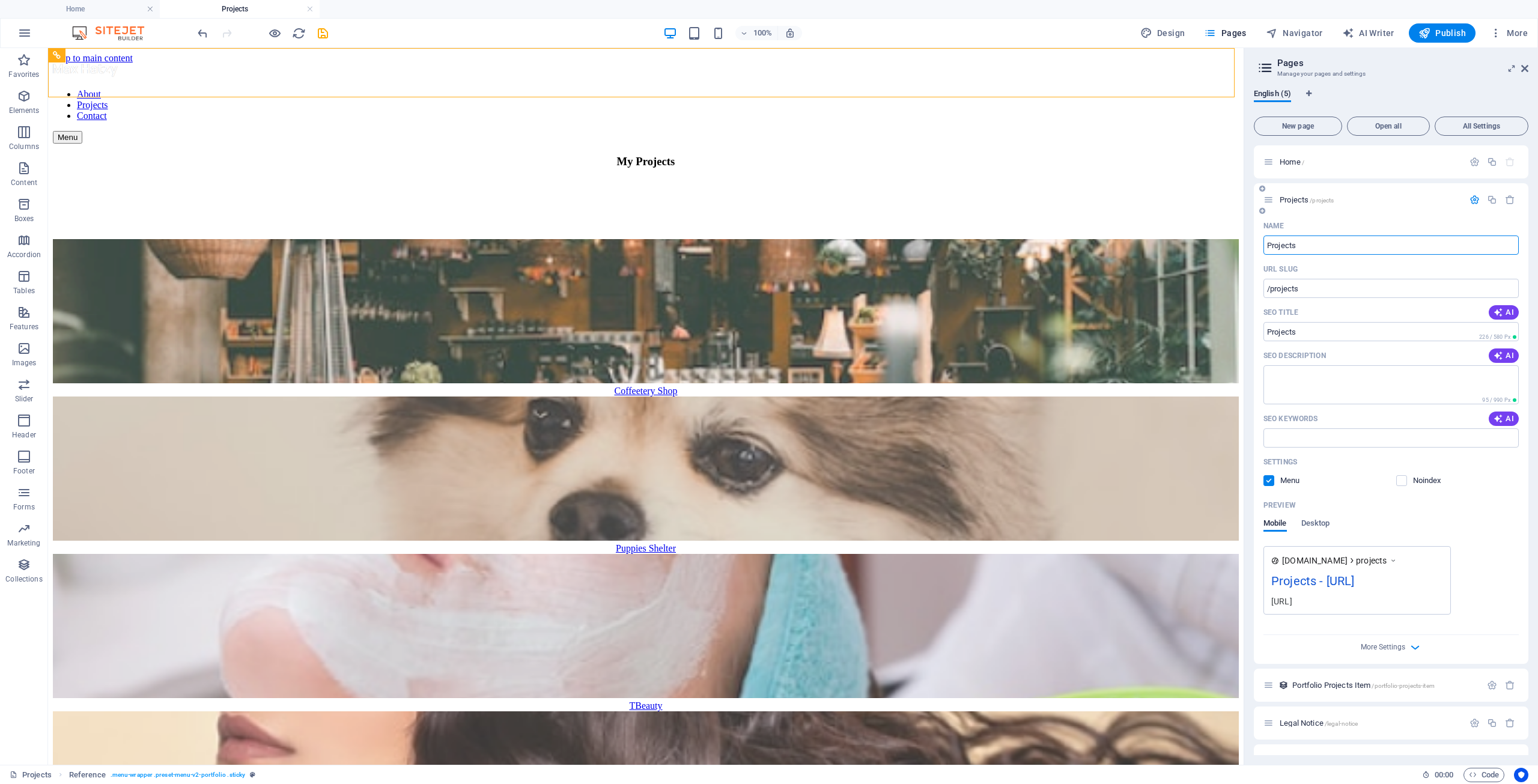
click at [1367, 243] on input "Projects" at bounding box center [1391, 244] width 255 height 19
type input "3"
type input "/3"
type input "3 Por"
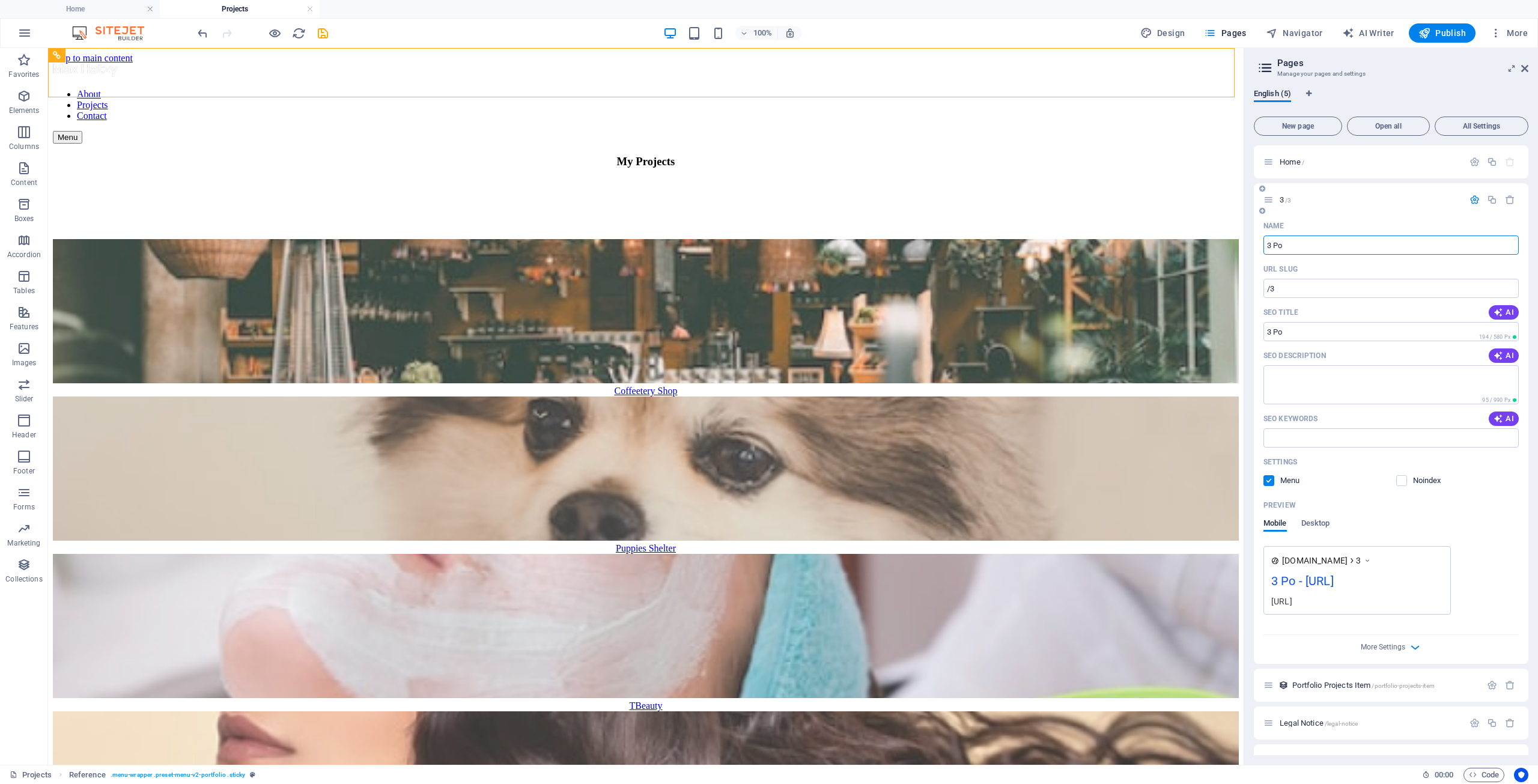
type input "/3-po"
type input "3 Portfolios"
type input "/3-portfolios"
type input "3 Portfolios"
click at [1264, 70] on icon at bounding box center [1265, 67] width 18 height 17
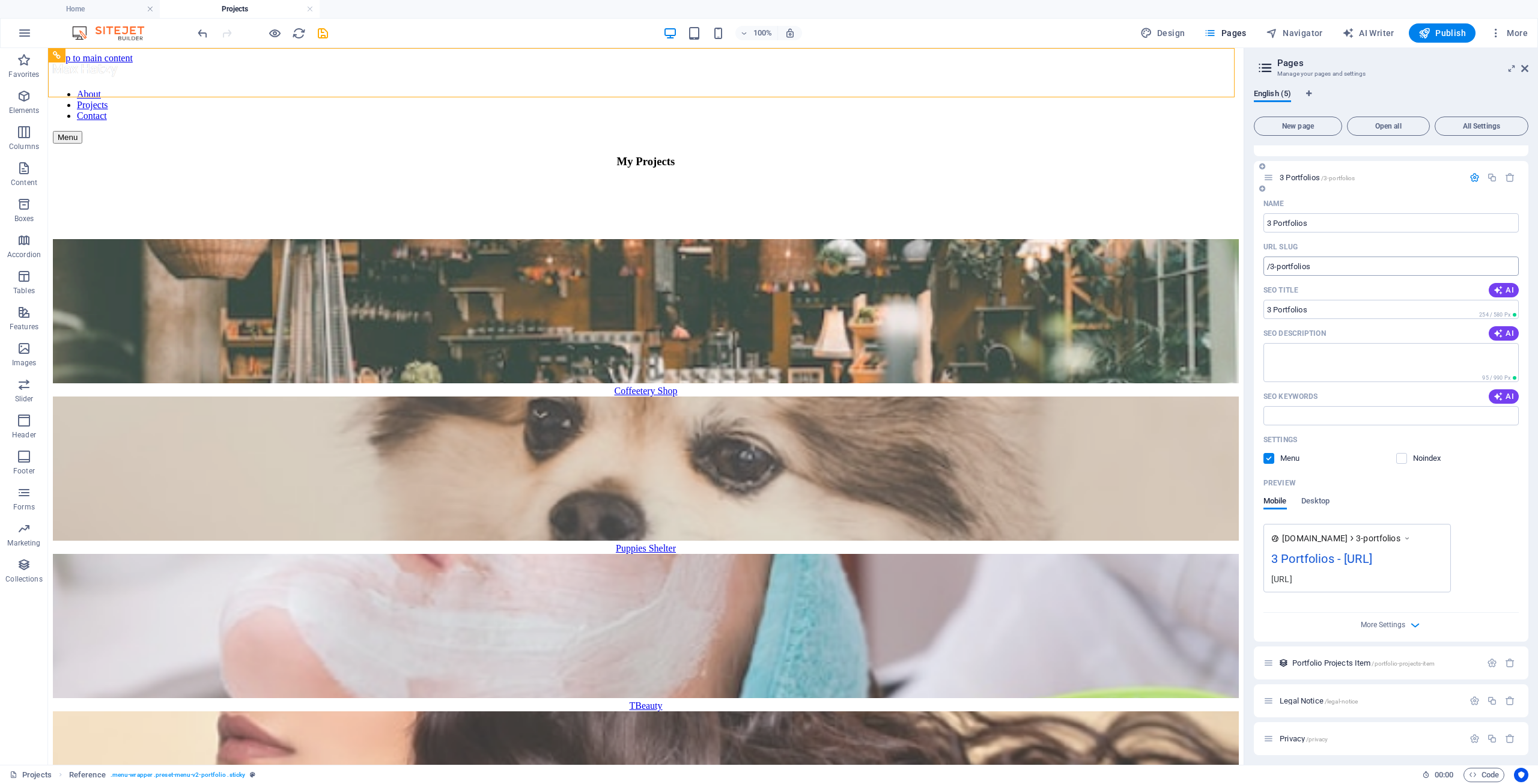
scroll to position [27, 0]
click at [1417, 616] on icon "button" at bounding box center [1414, 620] width 14 height 14
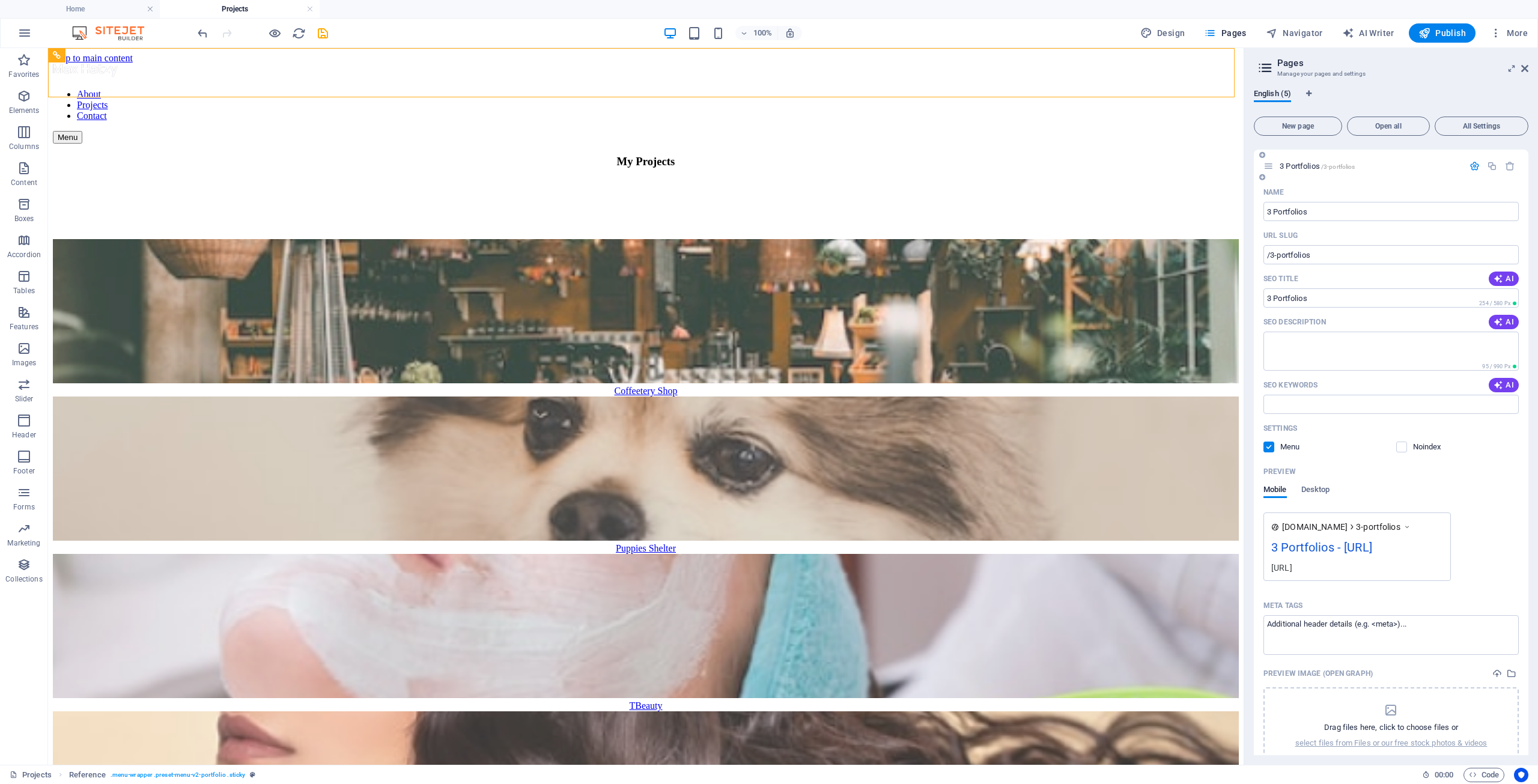
scroll to position [0, 0]
